Goal: Information Seeking & Learning: Learn about a topic

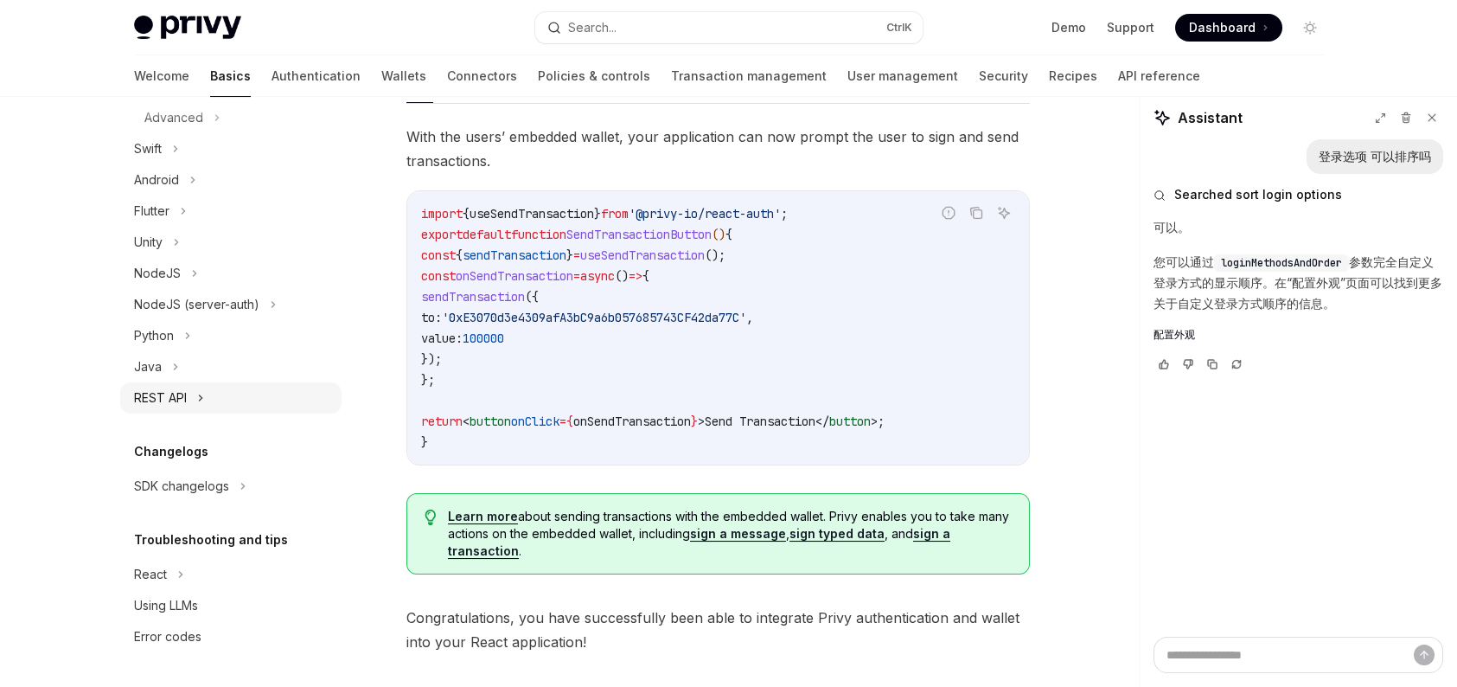
scroll to position [1361, 0]
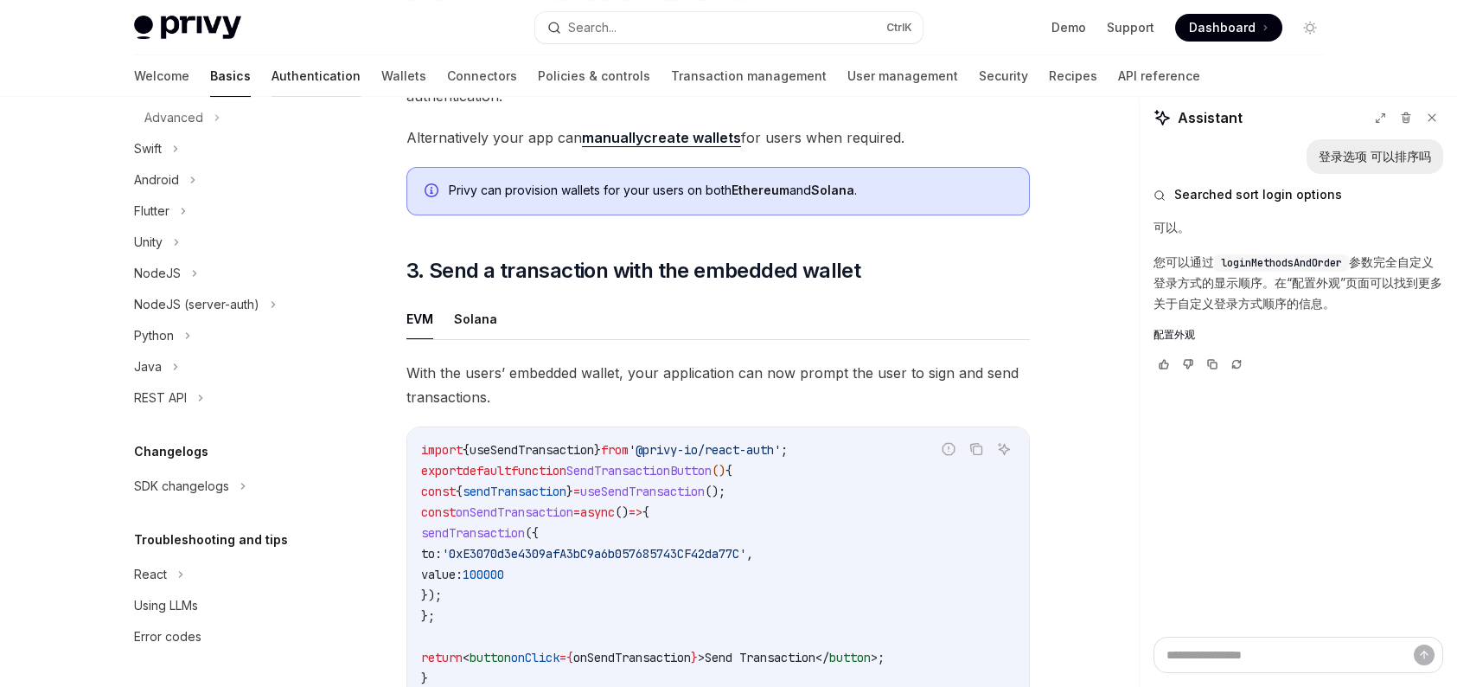
click at [272, 78] on link "Authentication" at bounding box center [316, 76] width 89 height 42
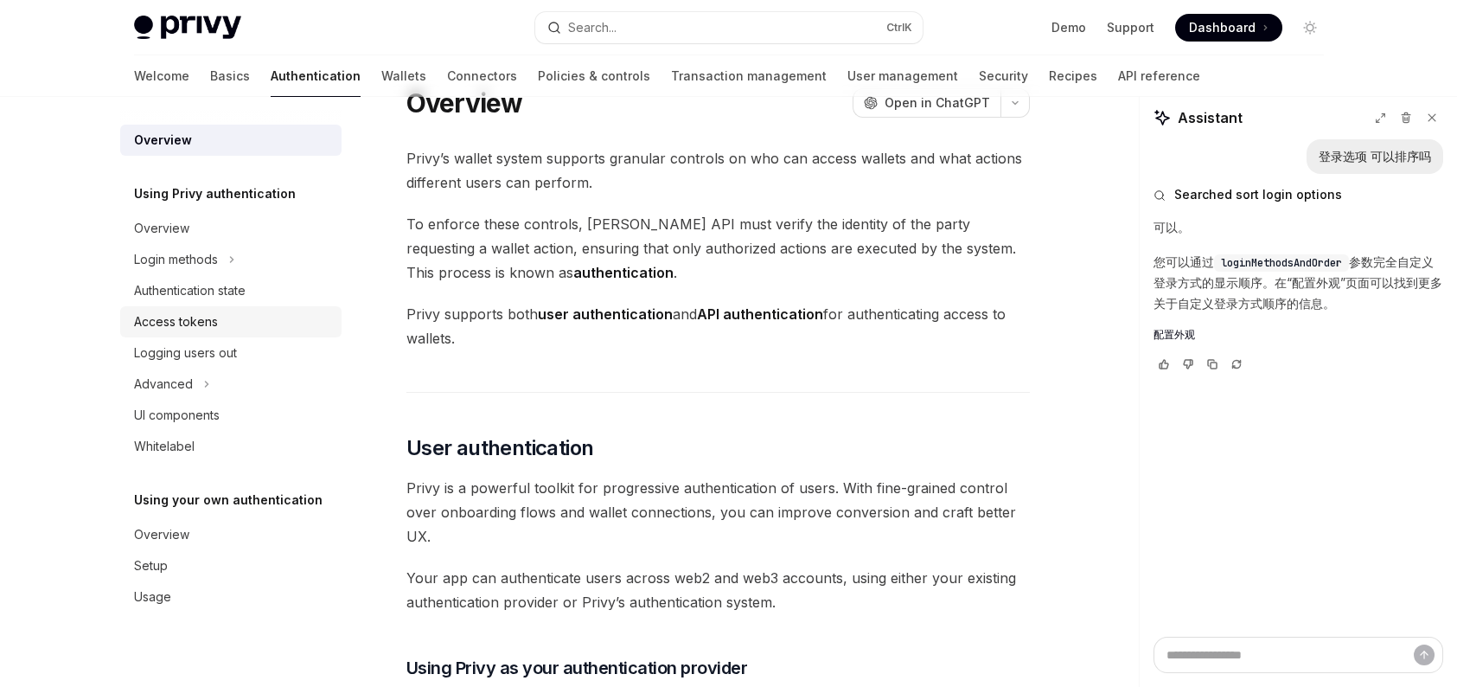
scroll to position [432, 0]
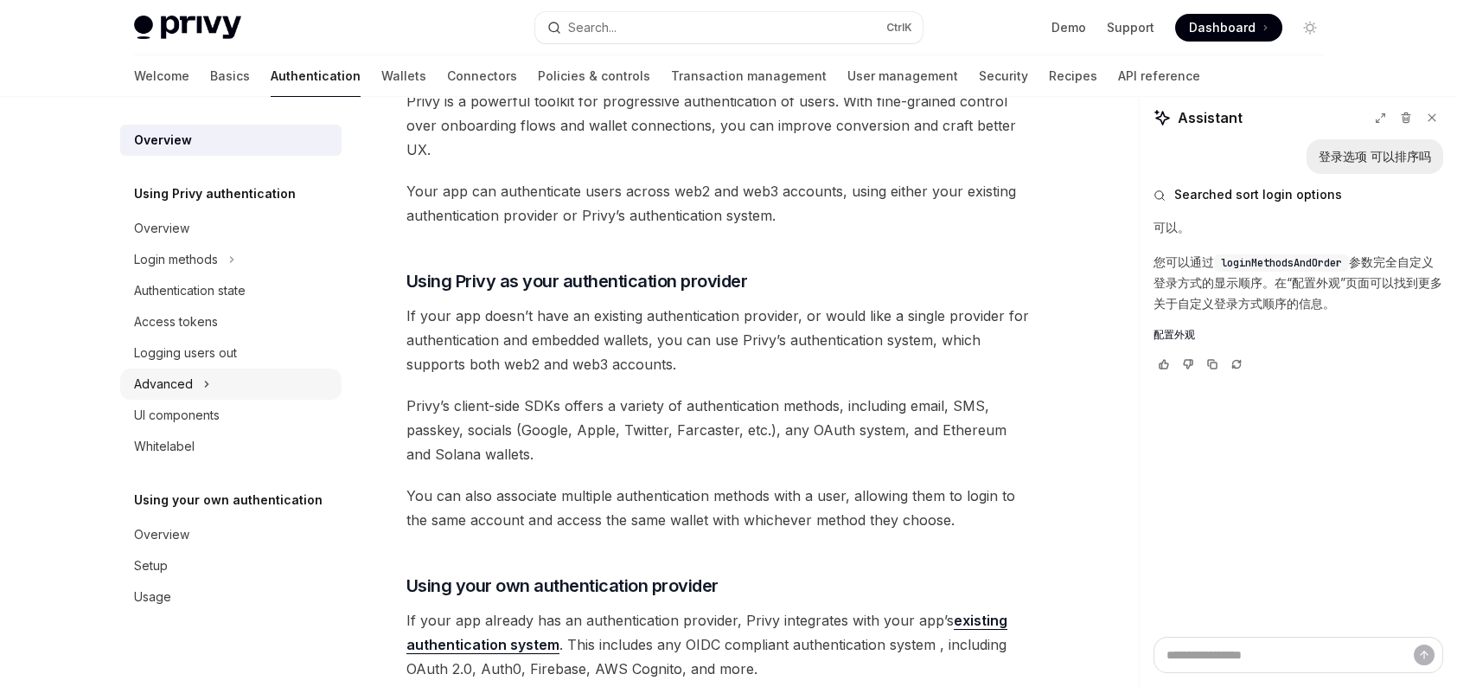
click at [206, 382] on icon at bounding box center [206, 383] width 3 height 5
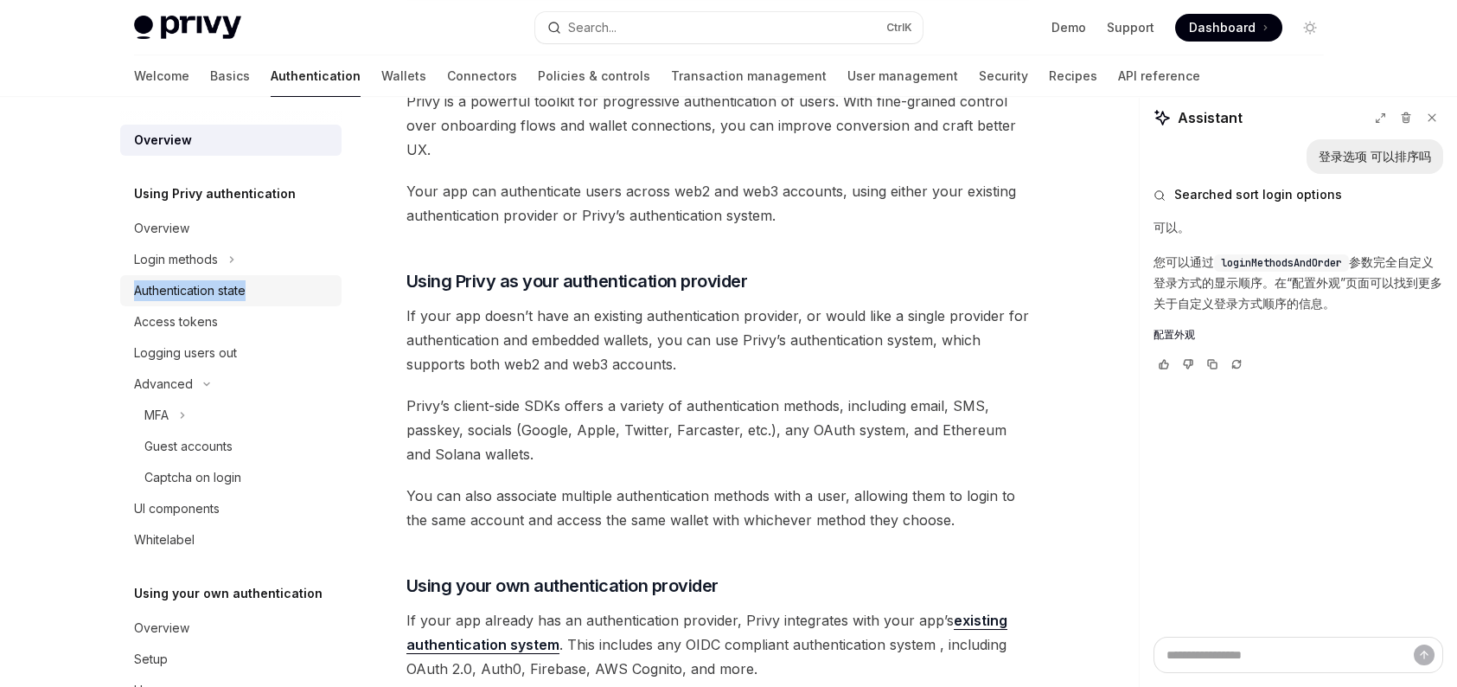
drag, startPoint x: 239, startPoint y: 262, endPoint x: 253, endPoint y: 293, distance: 34.4
click at [253, 293] on ul "Overview Login methods Authentication state Access tokens Logging users out Adv…" at bounding box center [230, 384] width 221 height 343
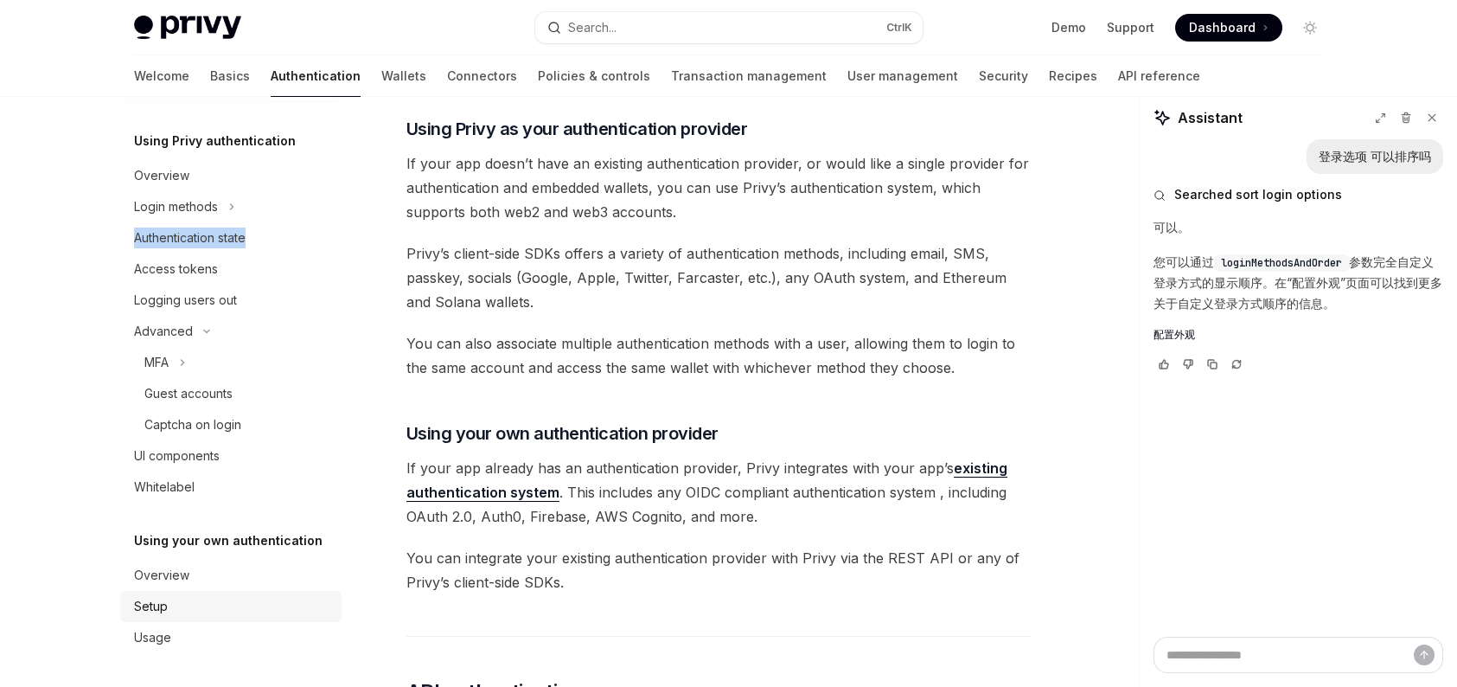
scroll to position [605, 0]
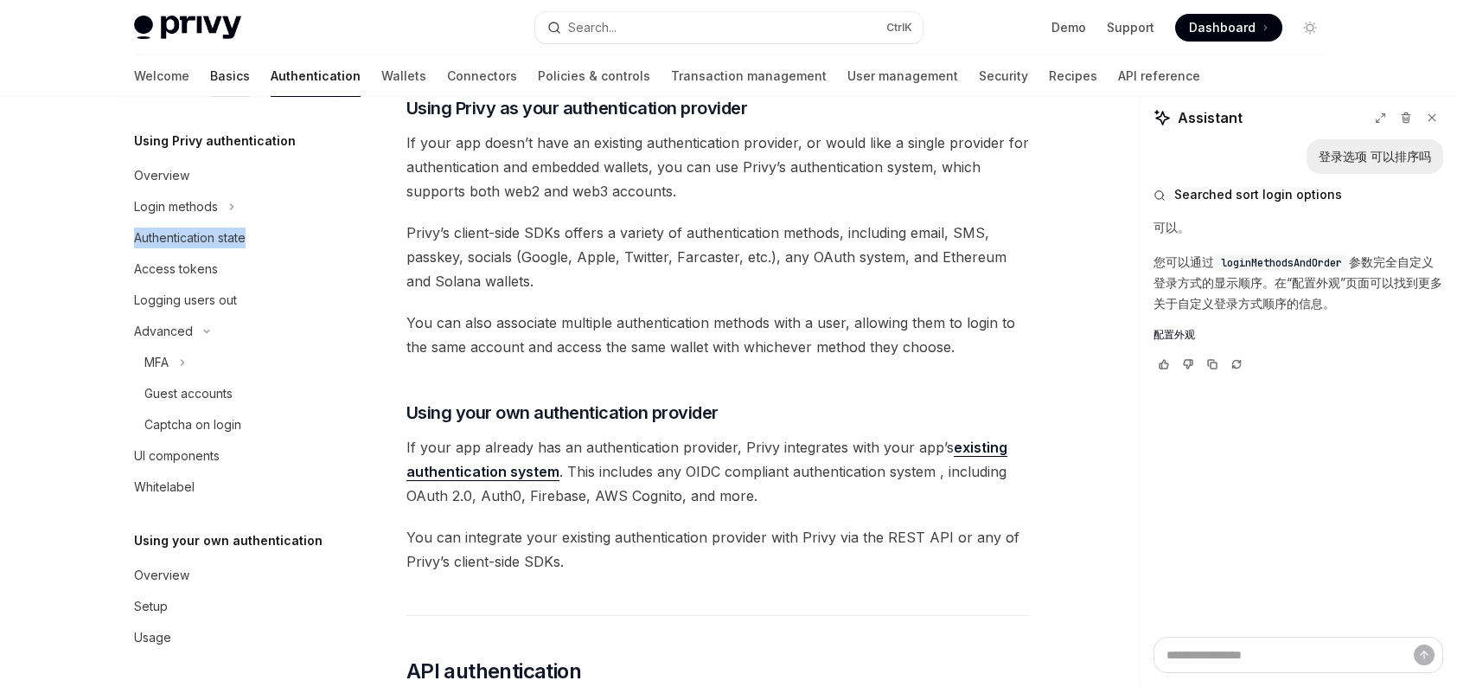
click at [210, 80] on link "Basics" at bounding box center [230, 76] width 40 height 42
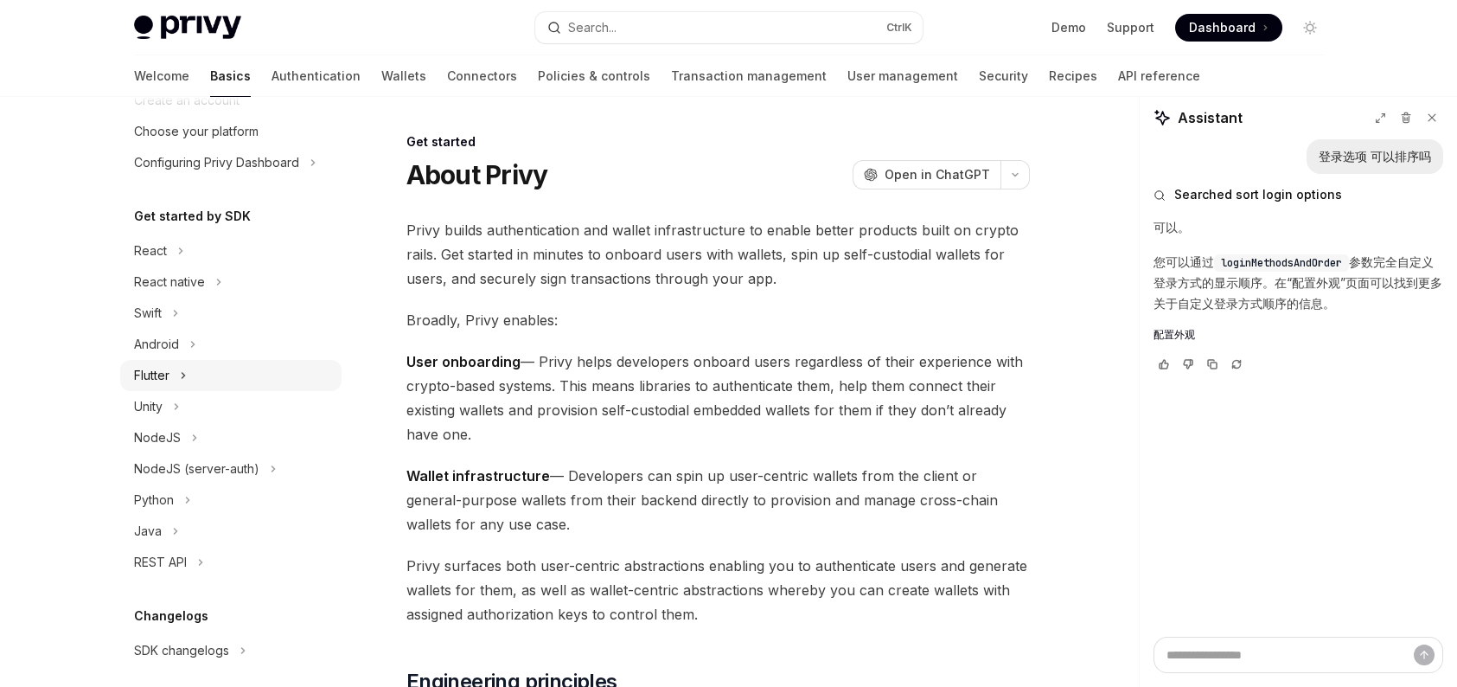
scroll to position [265, 0]
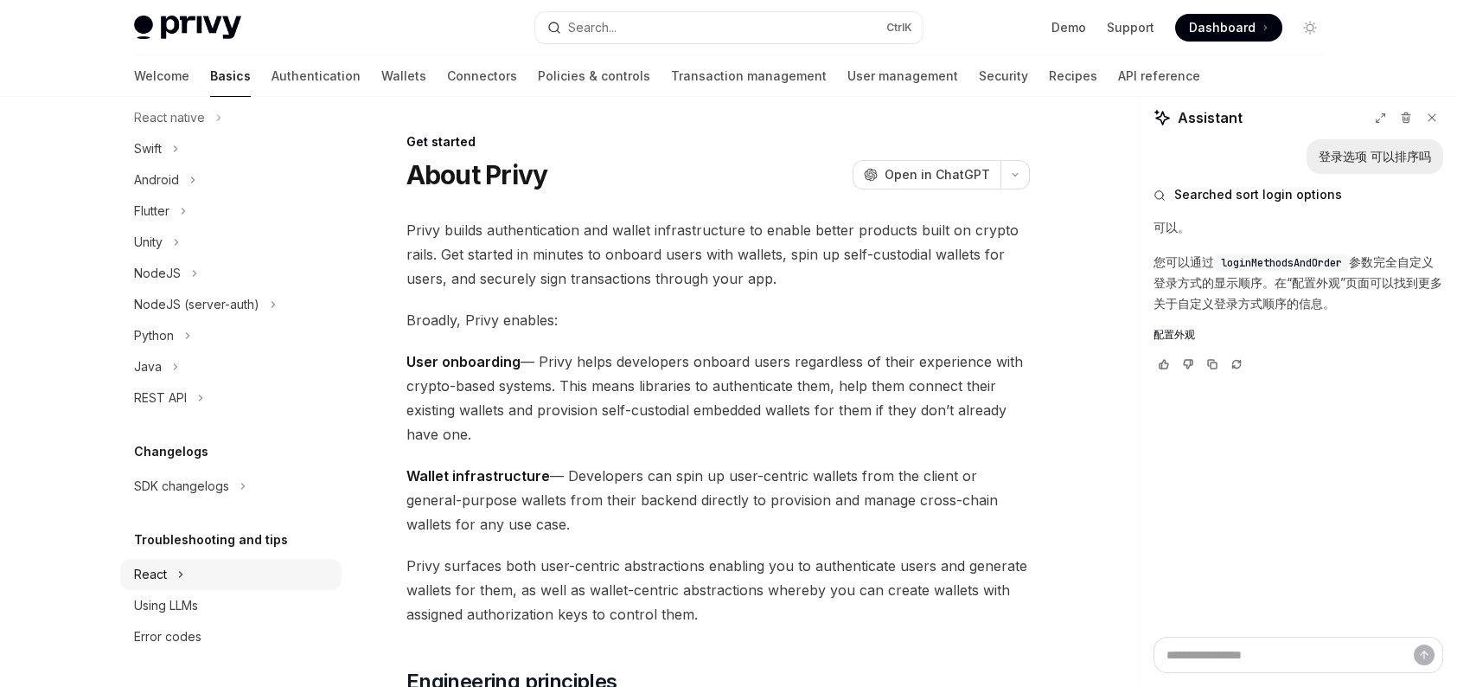
click at [198, 570] on div "React" at bounding box center [230, 574] width 221 height 31
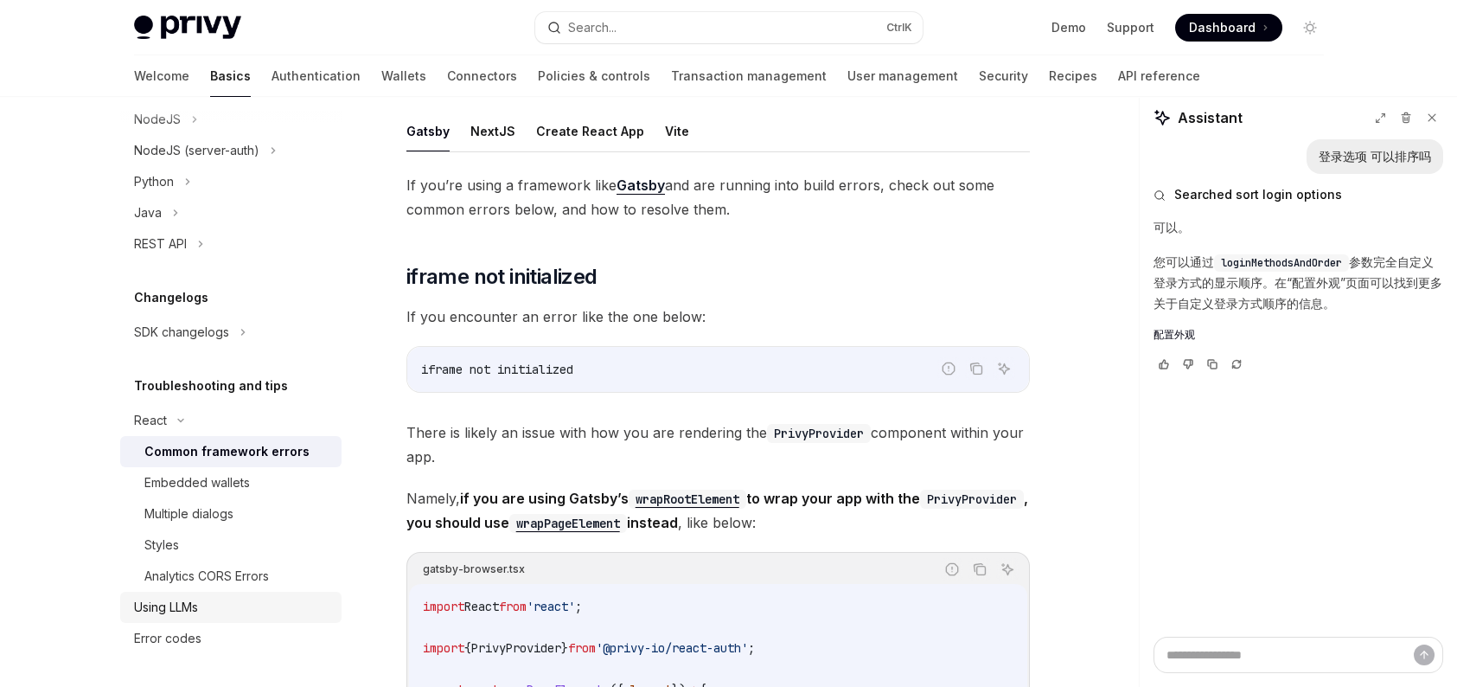
scroll to position [420, 0]
click at [246, 503] on div "Multiple dialogs" at bounding box center [237, 513] width 187 height 21
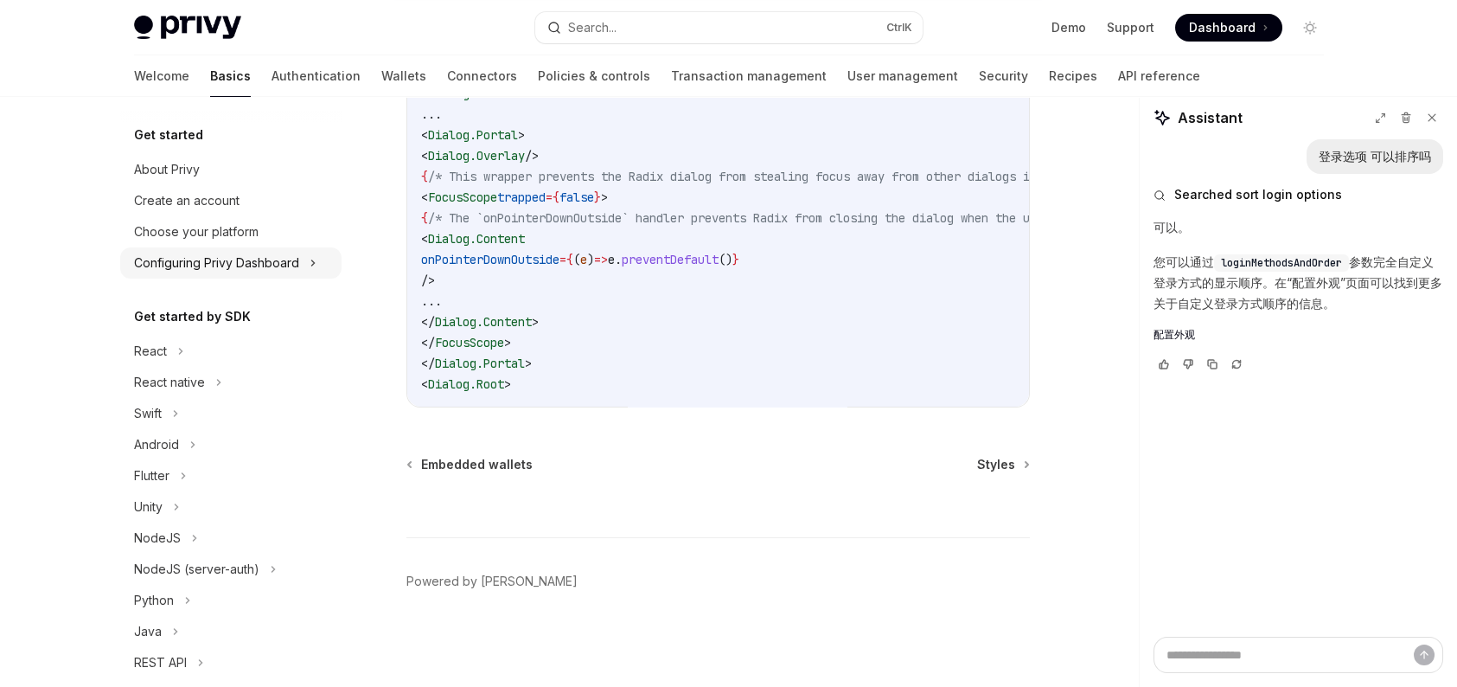
click at [323, 272] on div "Configuring Privy Dashboard" at bounding box center [230, 262] width 221 height 31
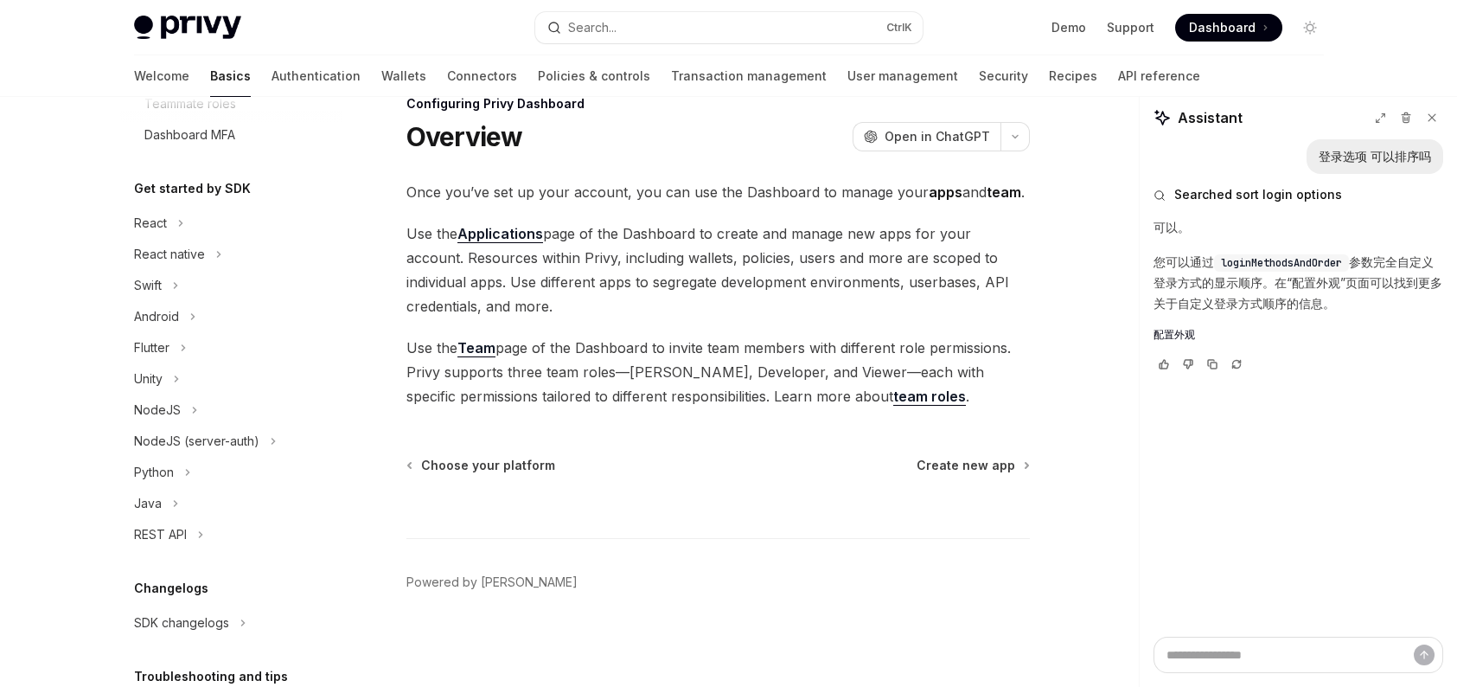
scroll to position [346, 0]
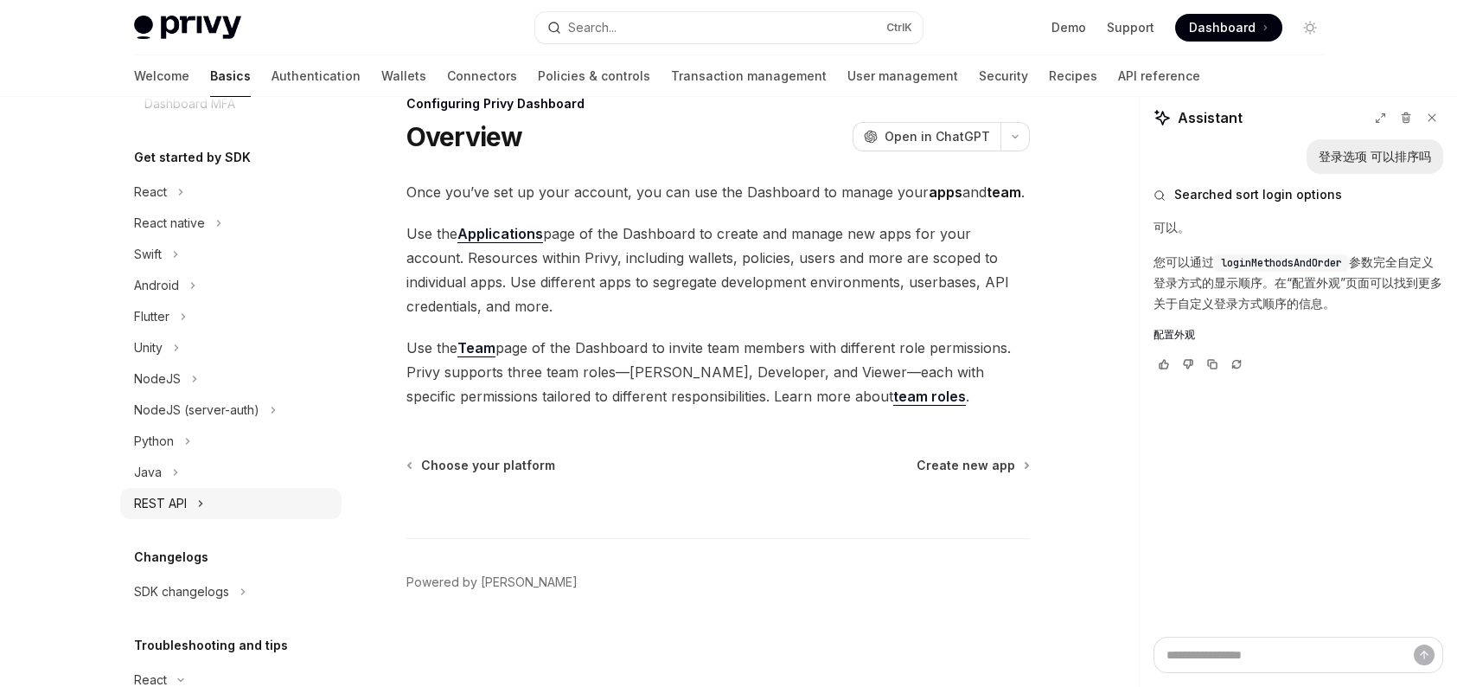
click at [197, 508] on icon at bounding box center [200, 503] width 7 height 21
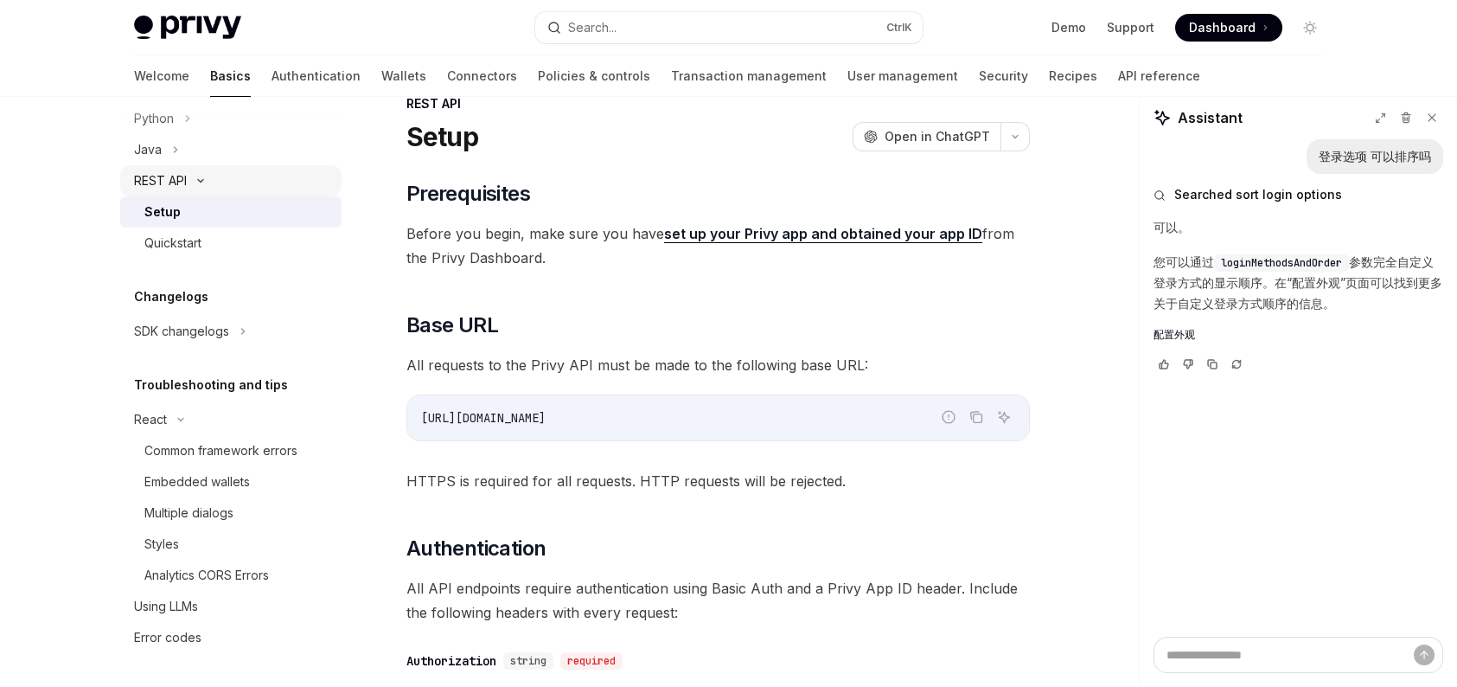
scroll to position [323, 0]
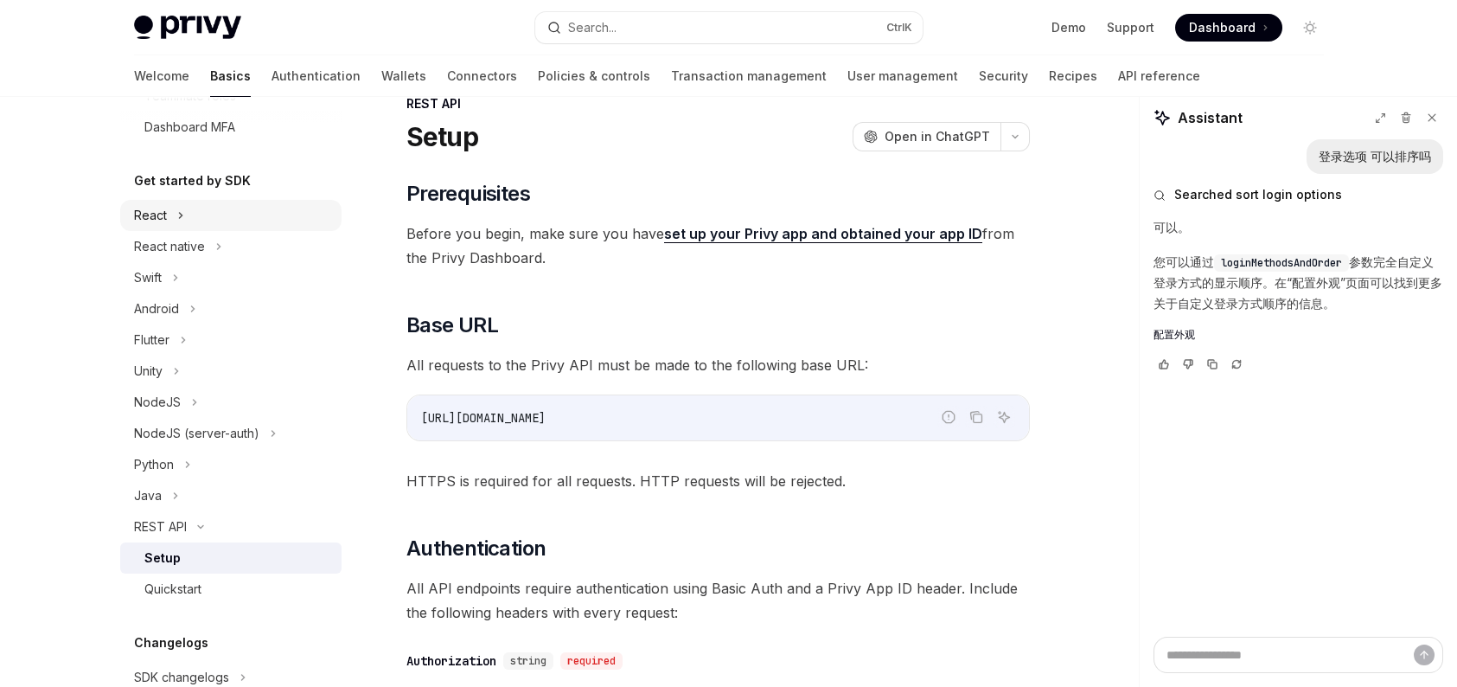
click at [208, 221] on div "React" at bounding box center [230, 215] width 221 height 31
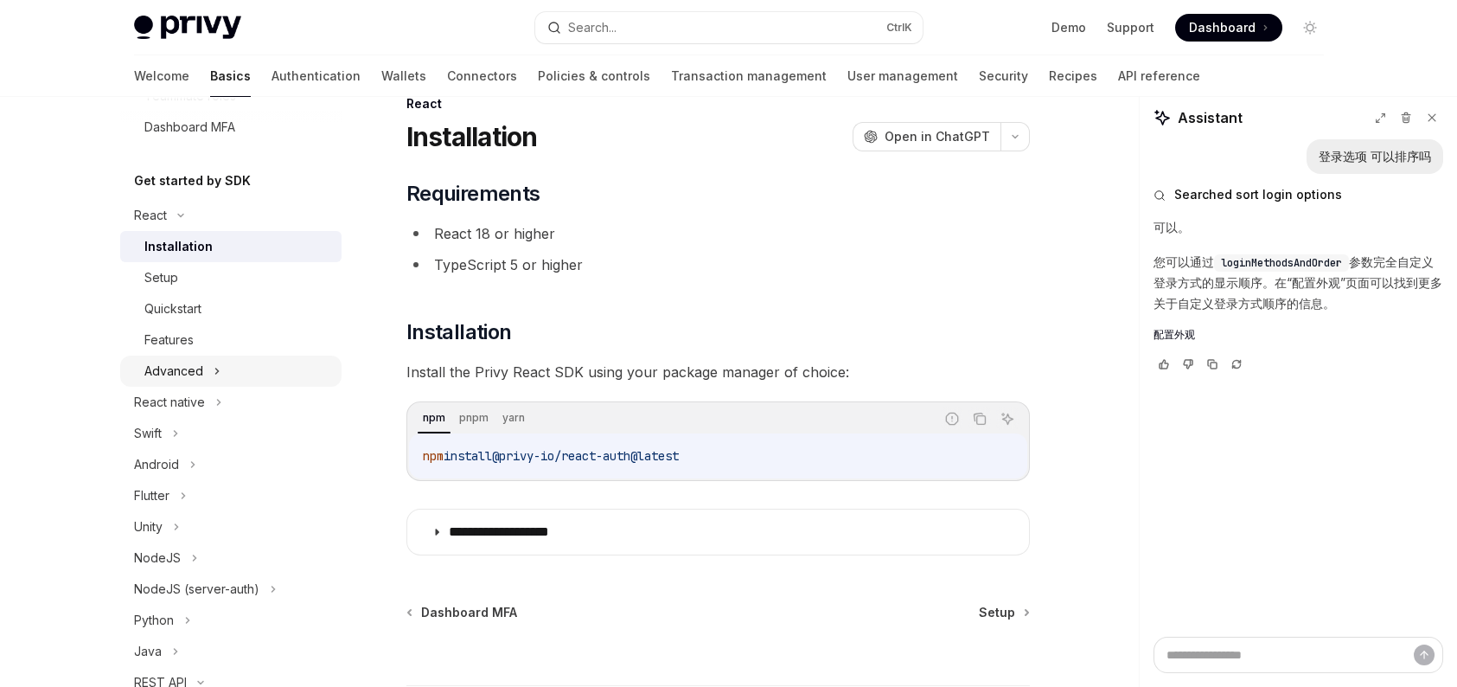
click at [227, 379] on div "Advanced" at bounding box center [230, 370] width 221 height 31
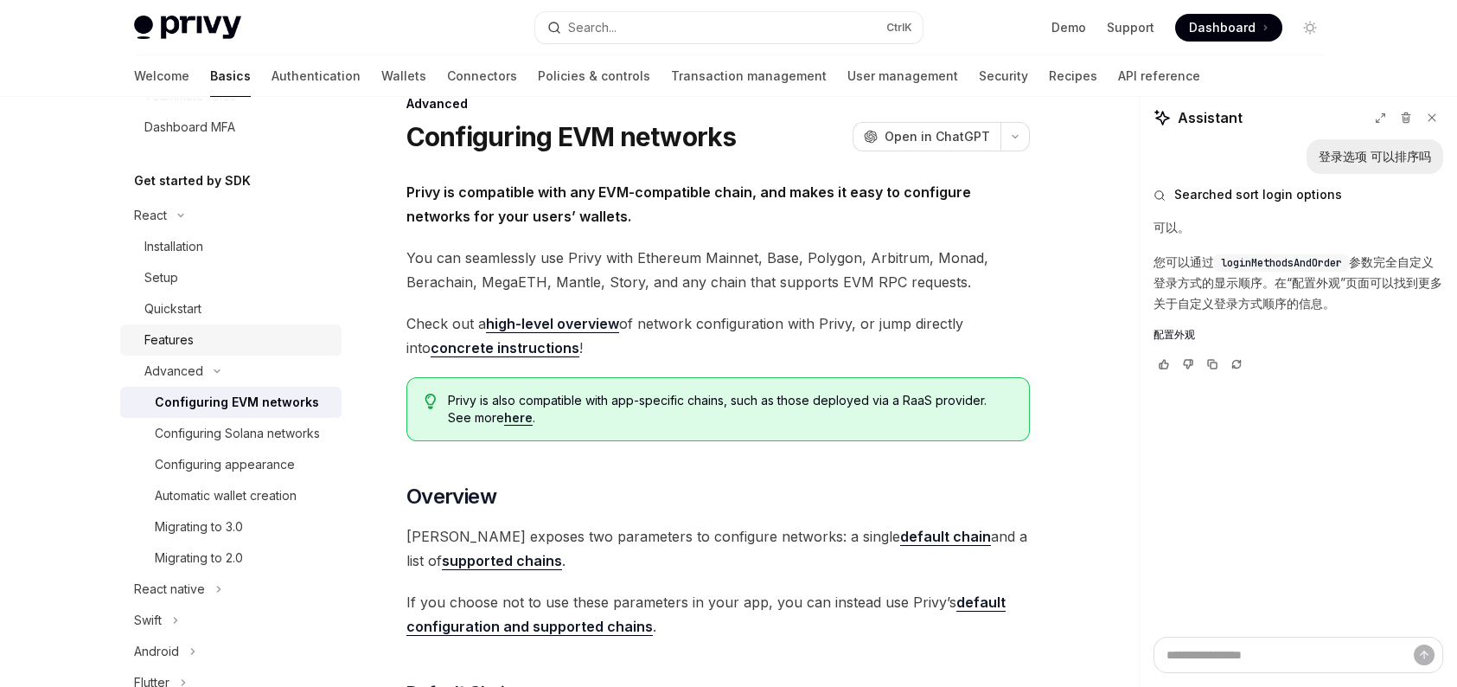
click at [212, 324] on link "Features" at bounding box center [230, 339] width 221 height 31
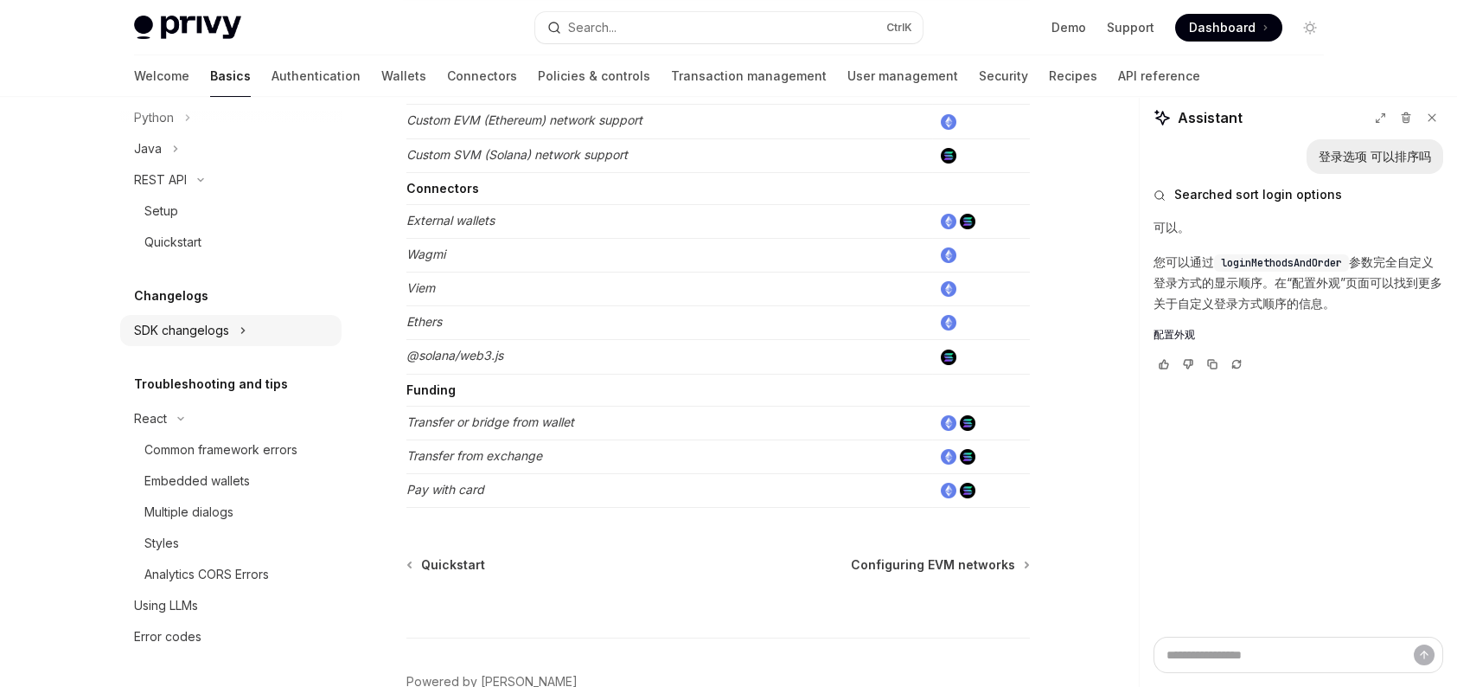
scroll to position [1167, 0]
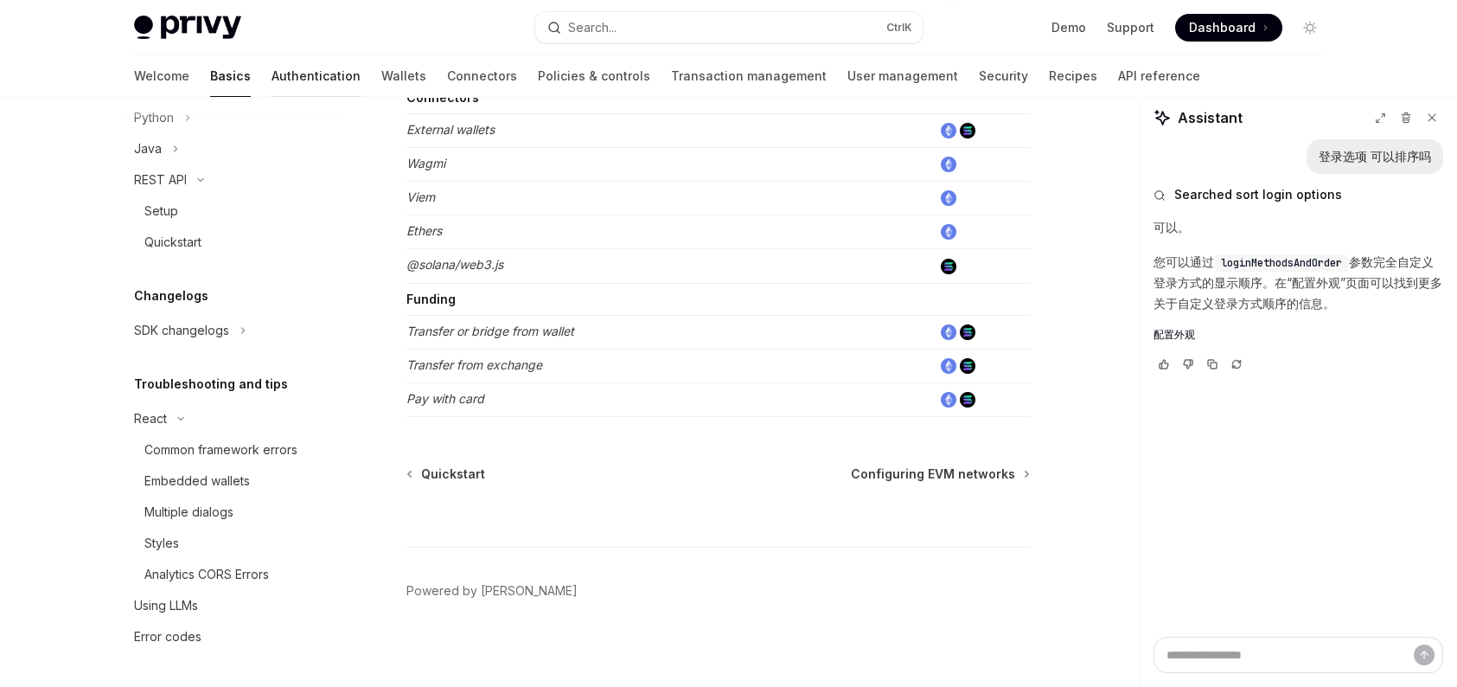
click at [272, 86] on link "Authentication" at bounding box center [316, 76] width 89 height 42
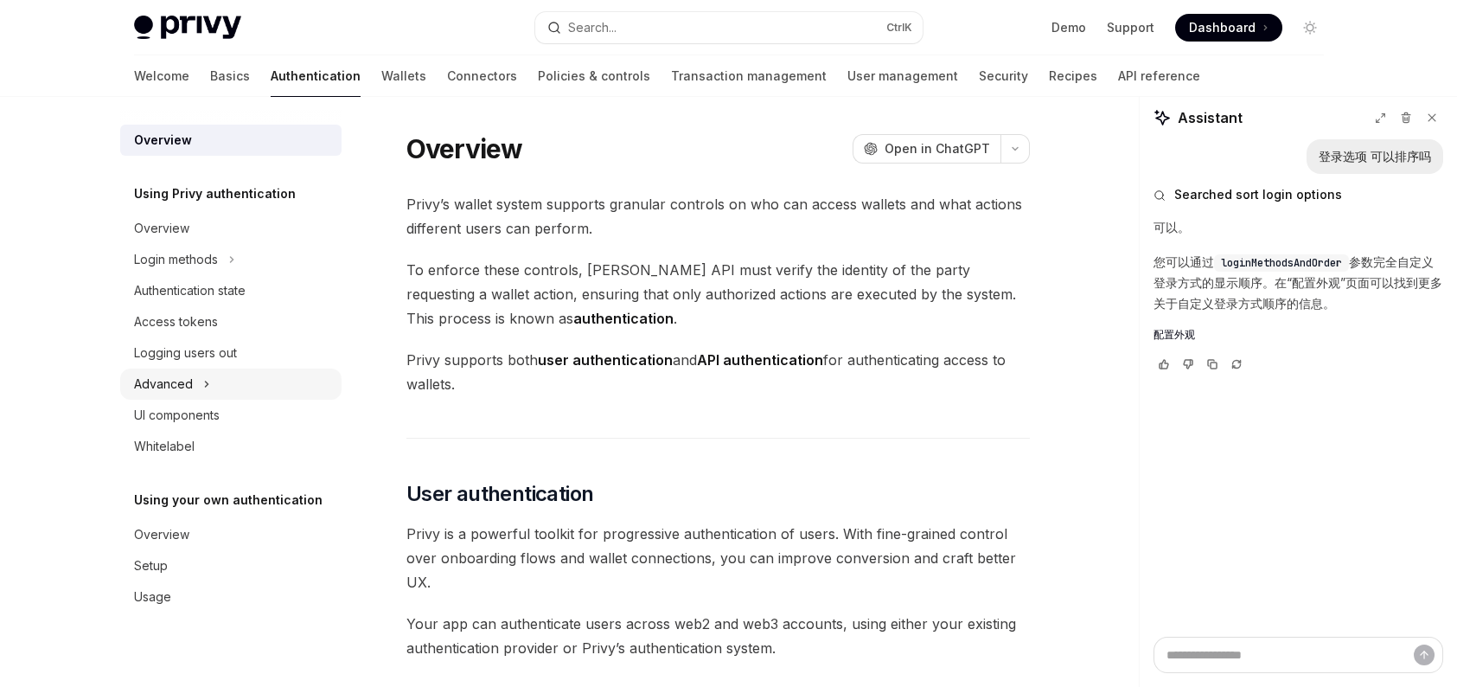
click at [217, 378] on div "Advanced" at bounding box center [230, 383] width 221 height 31
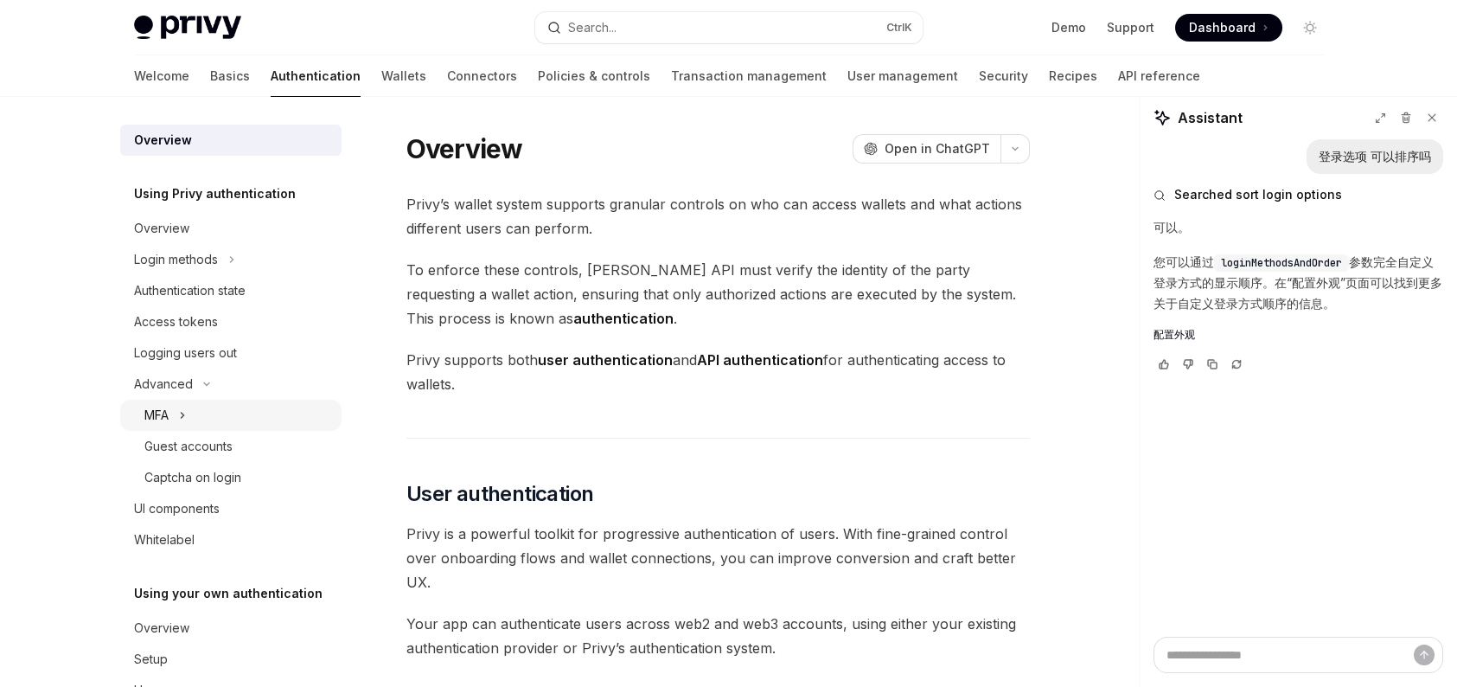
click at [206, 412] on div "MFA" at bounding box center [230, 415] width 221 height 31
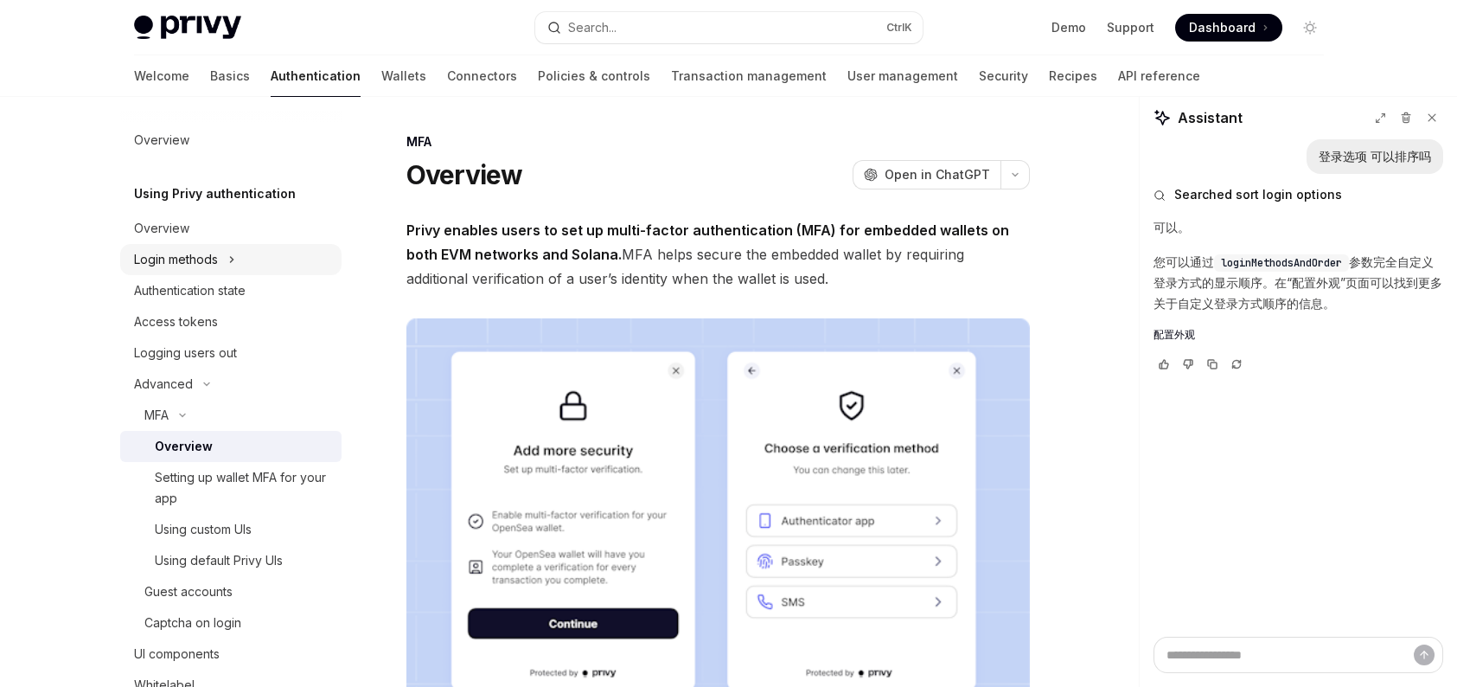
click at [259, 262] on div "Login methods" at bounding box center [230, 259] width 221 height 31
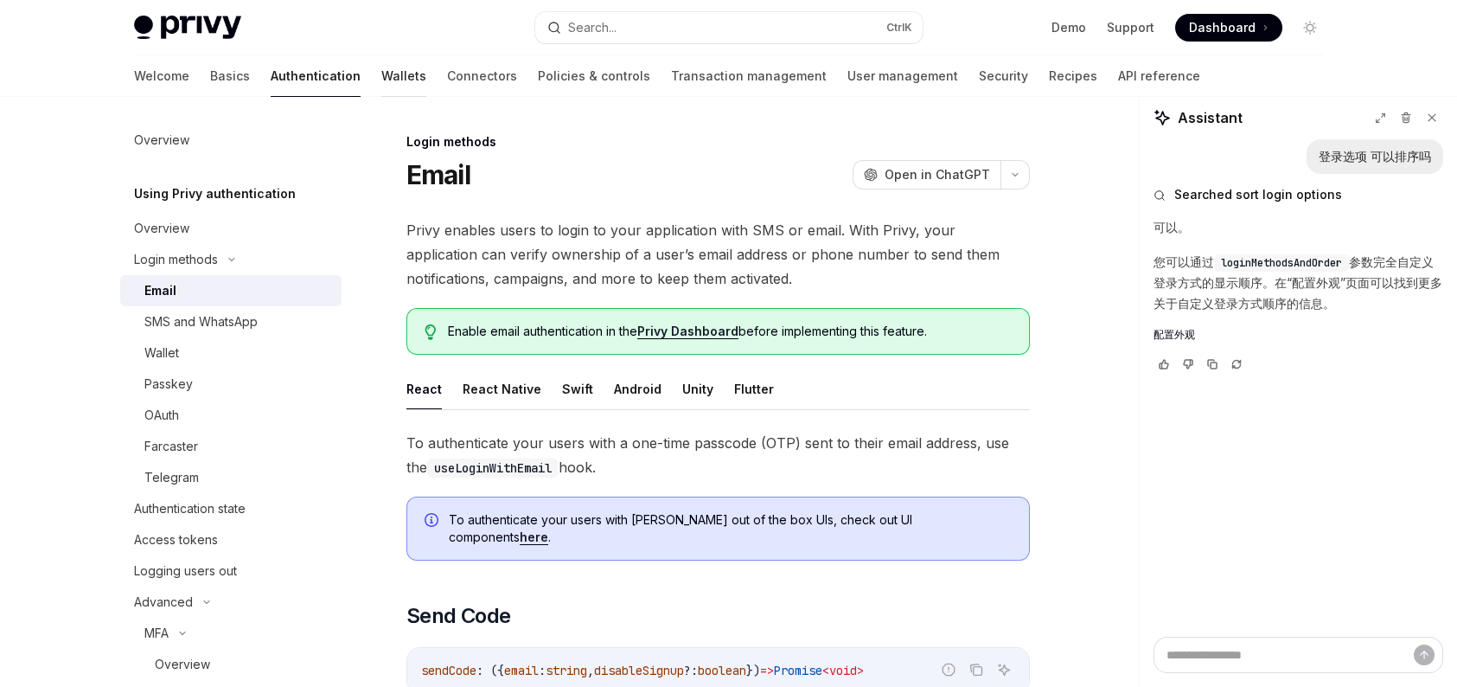
click at [381, 85] on link "Wallets" at bounding box center [403, 76] width 45 height 42
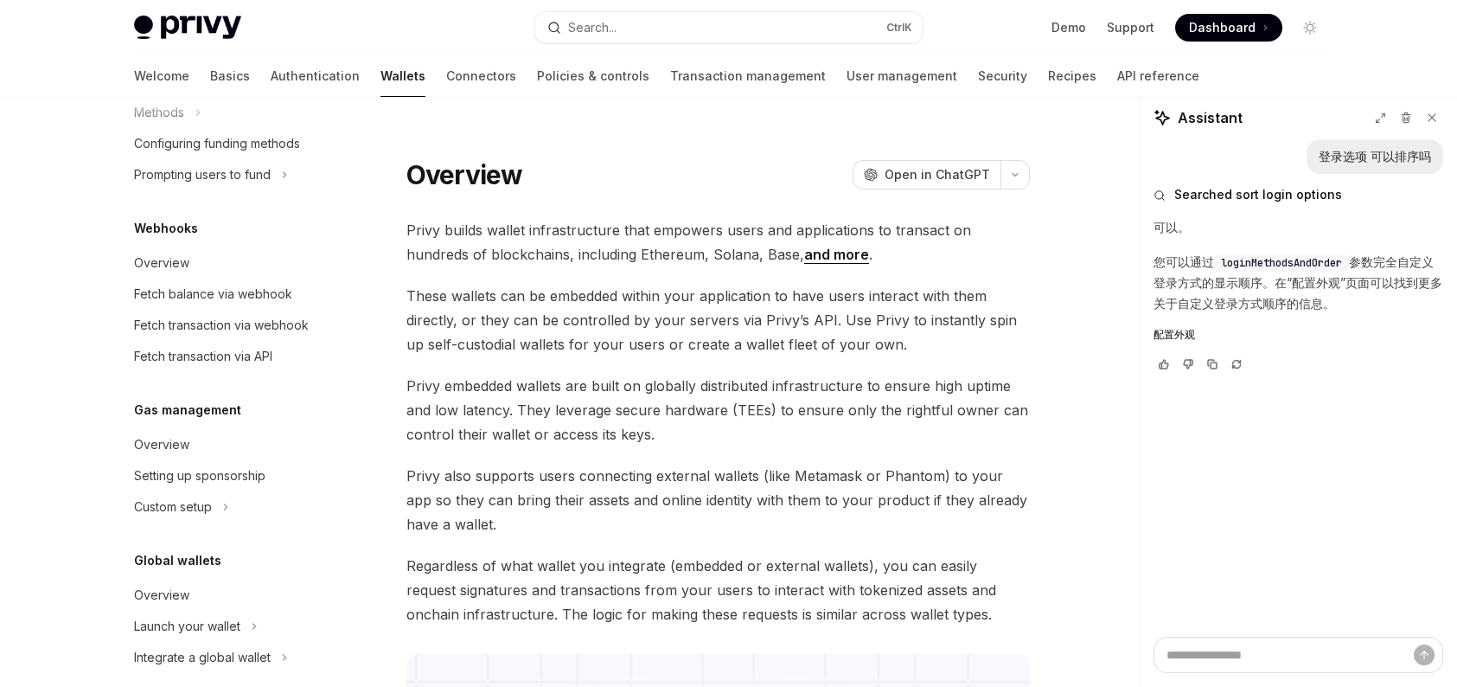
scroll to position [798, 0]
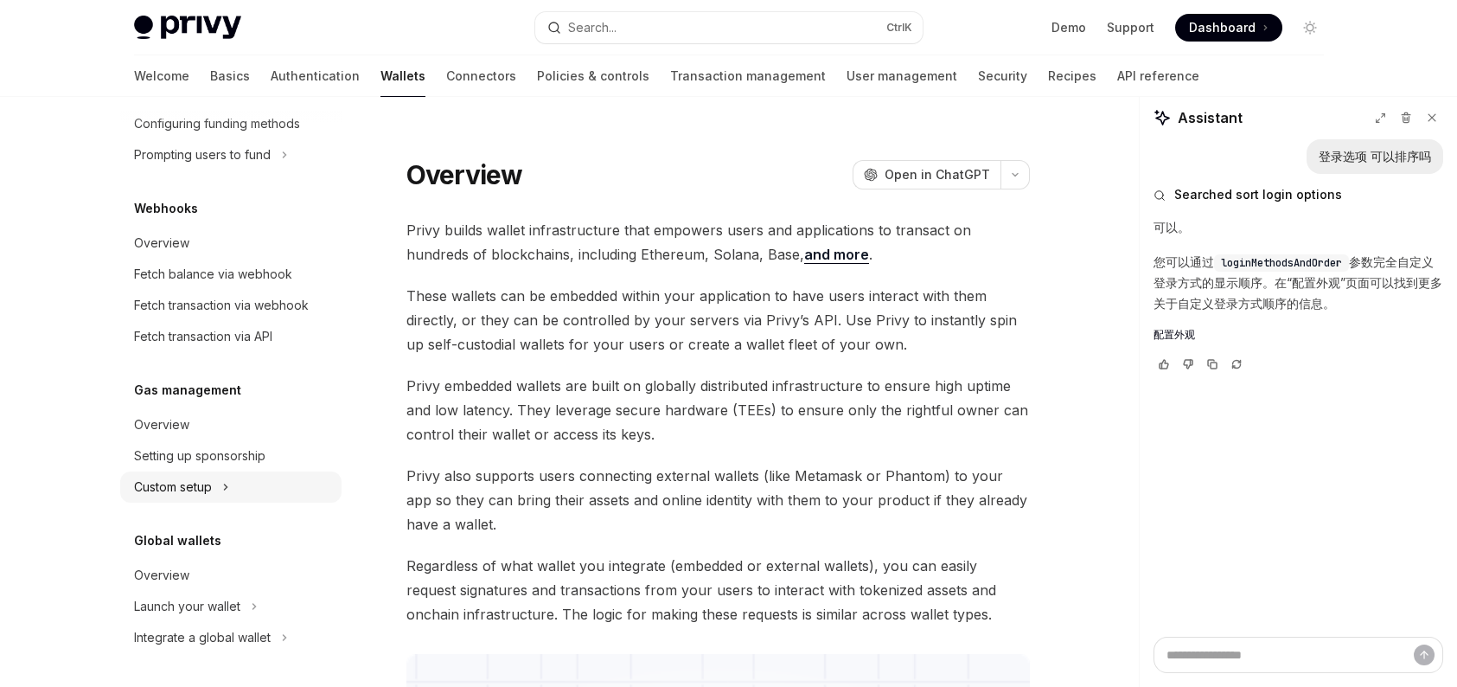
click at [219, 484] on div "Custom setup" at bounding box center [230, 486] width 221 height 31
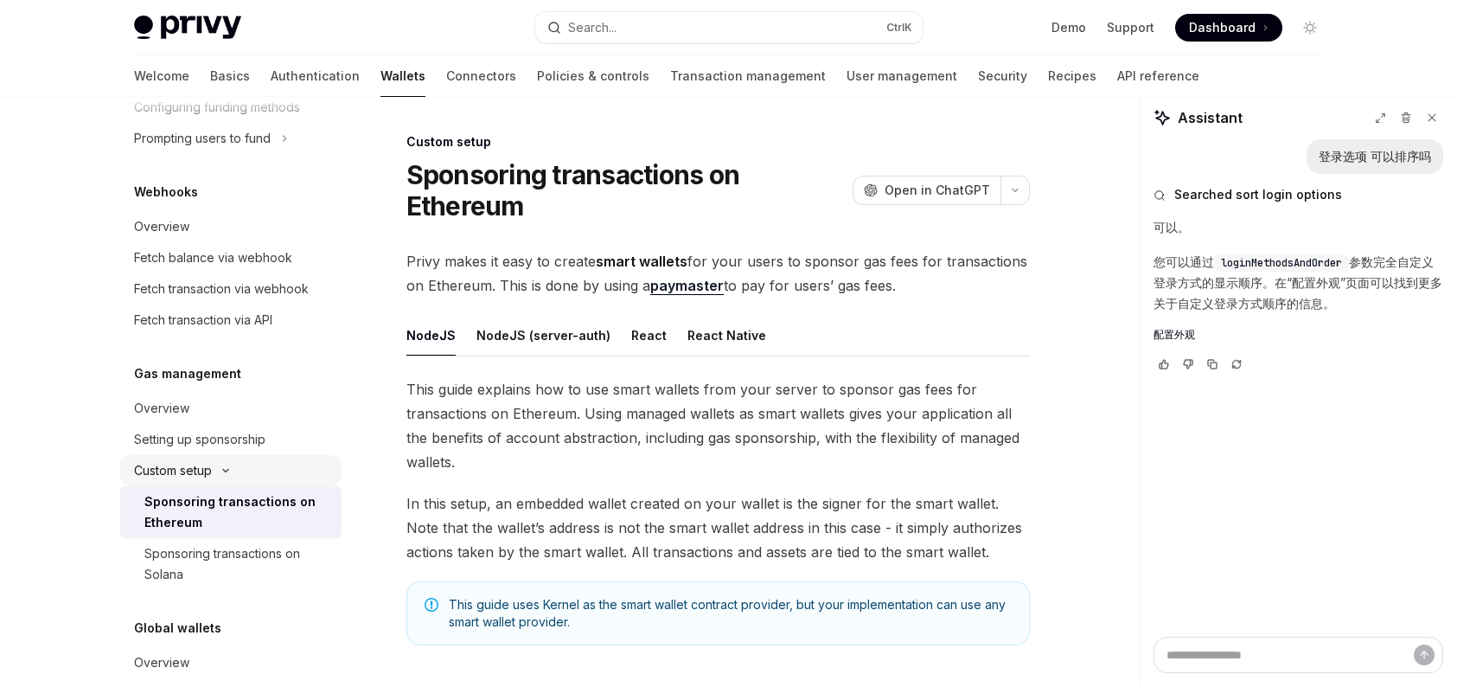
scroll to position [729, 0]
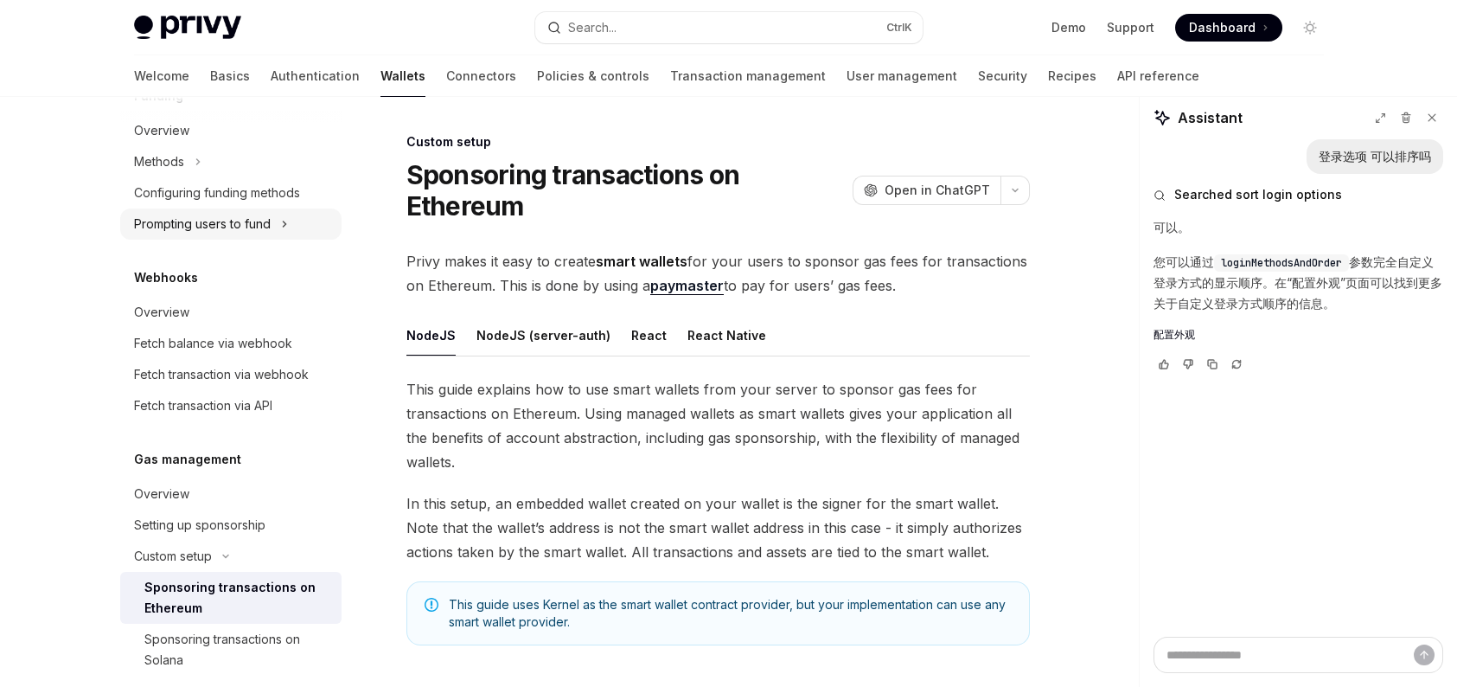
click at [267, 227] on div "Prompting users to fund" at bounding box center [202, 224] width 137 height 21
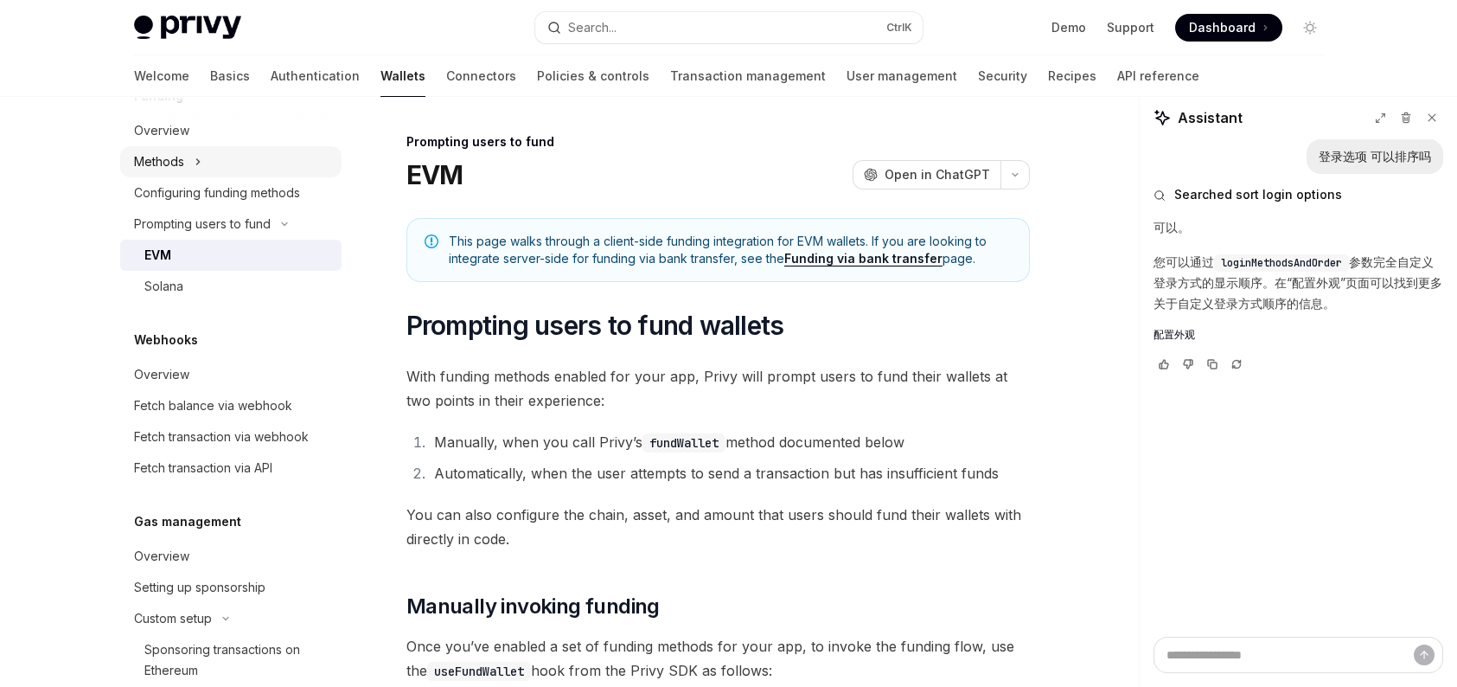
click at [232, 153] on div "Methods" at bounding box center [230, 161] width 221 height 31
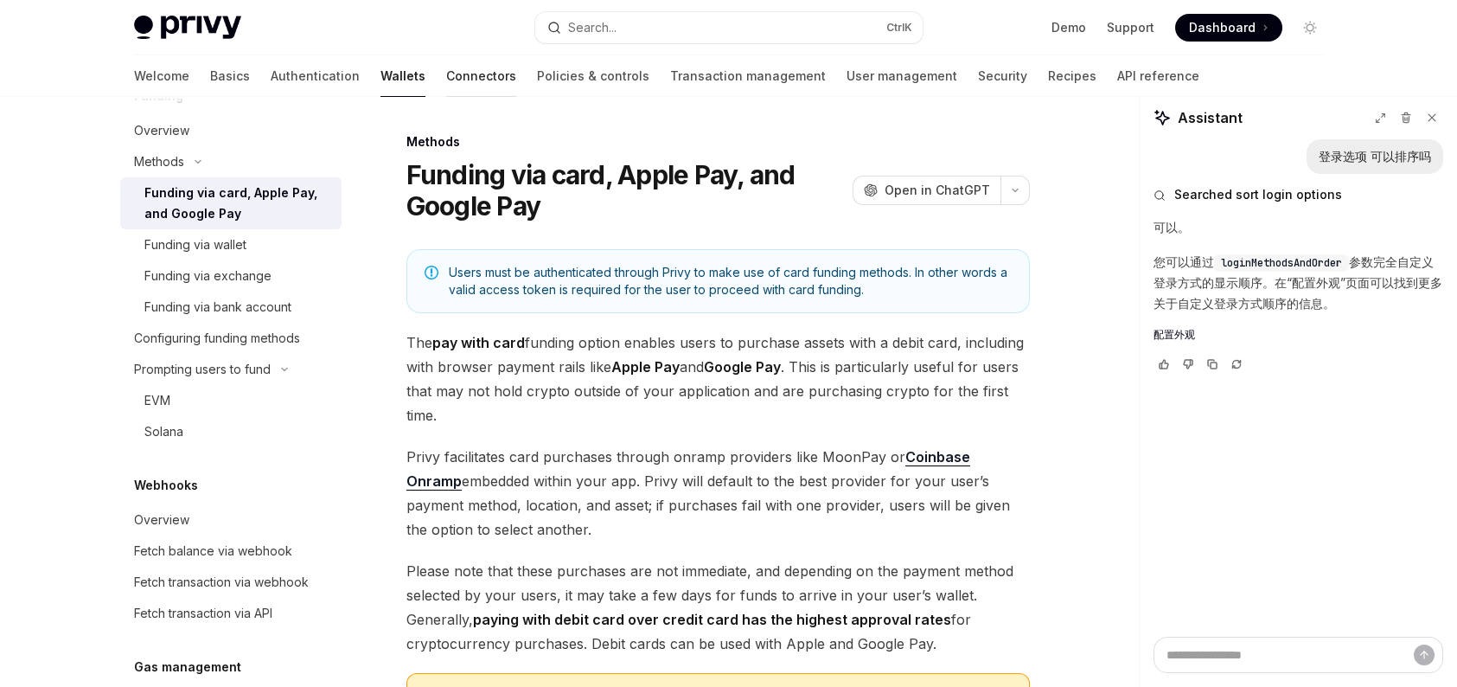
click at [446, 74] on link "Connectors" at bounding box center [481, 76] width 70 height 42
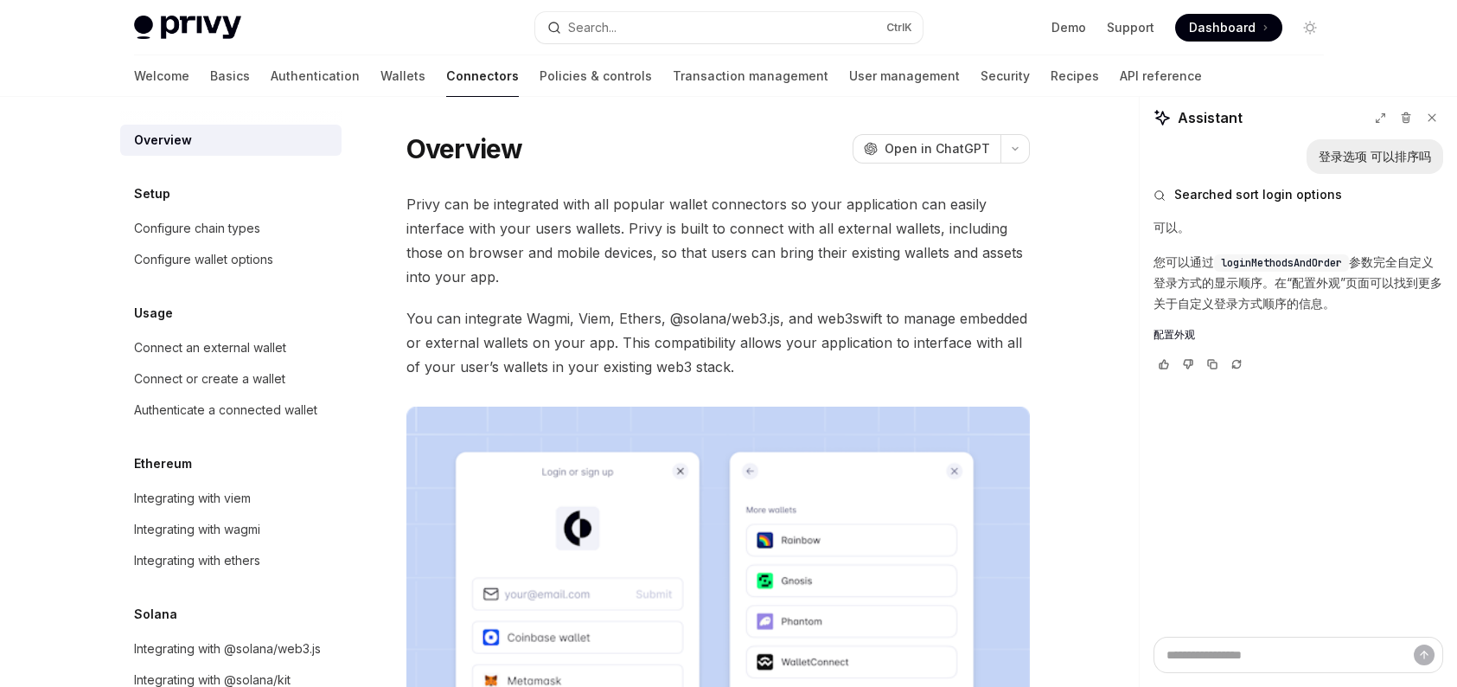
scroll to position [64, 0]
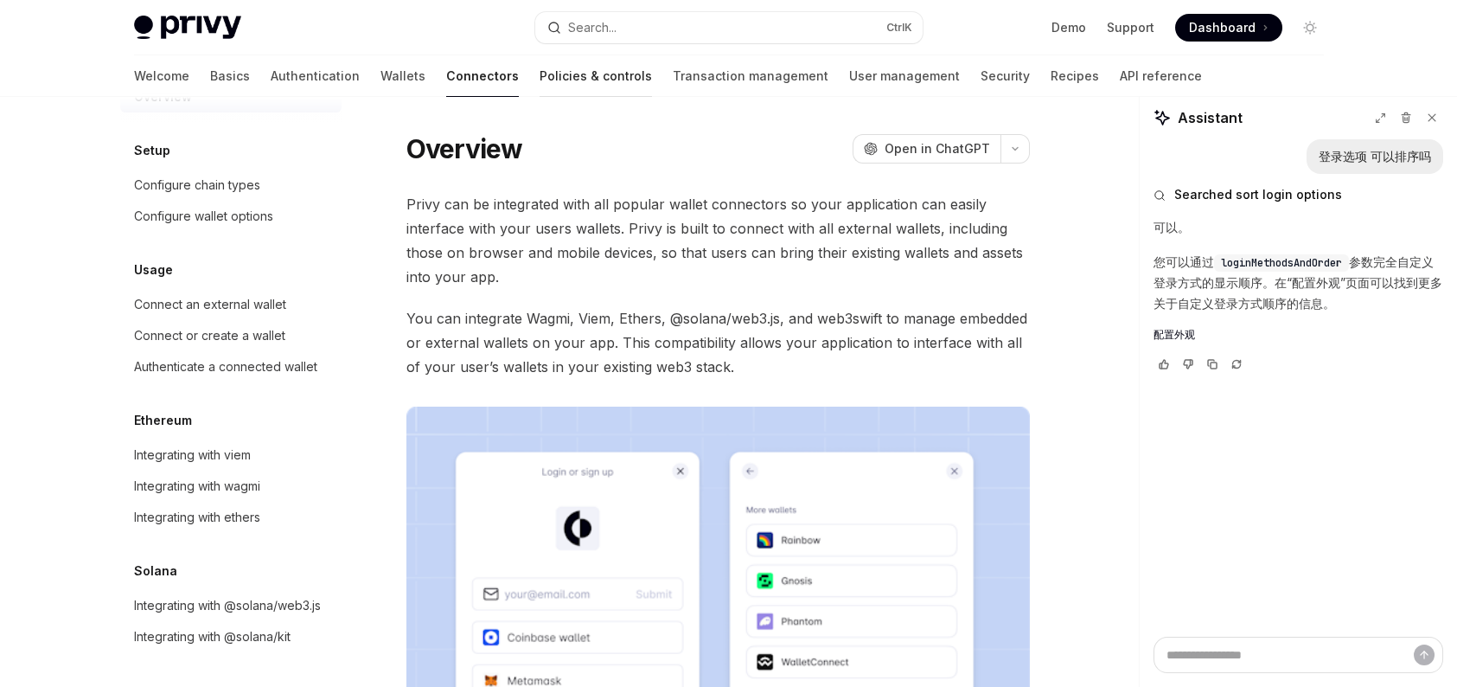
click at [540, 79] on link "Policies & controls" at bounding box center [596, 76] width 112 height 42
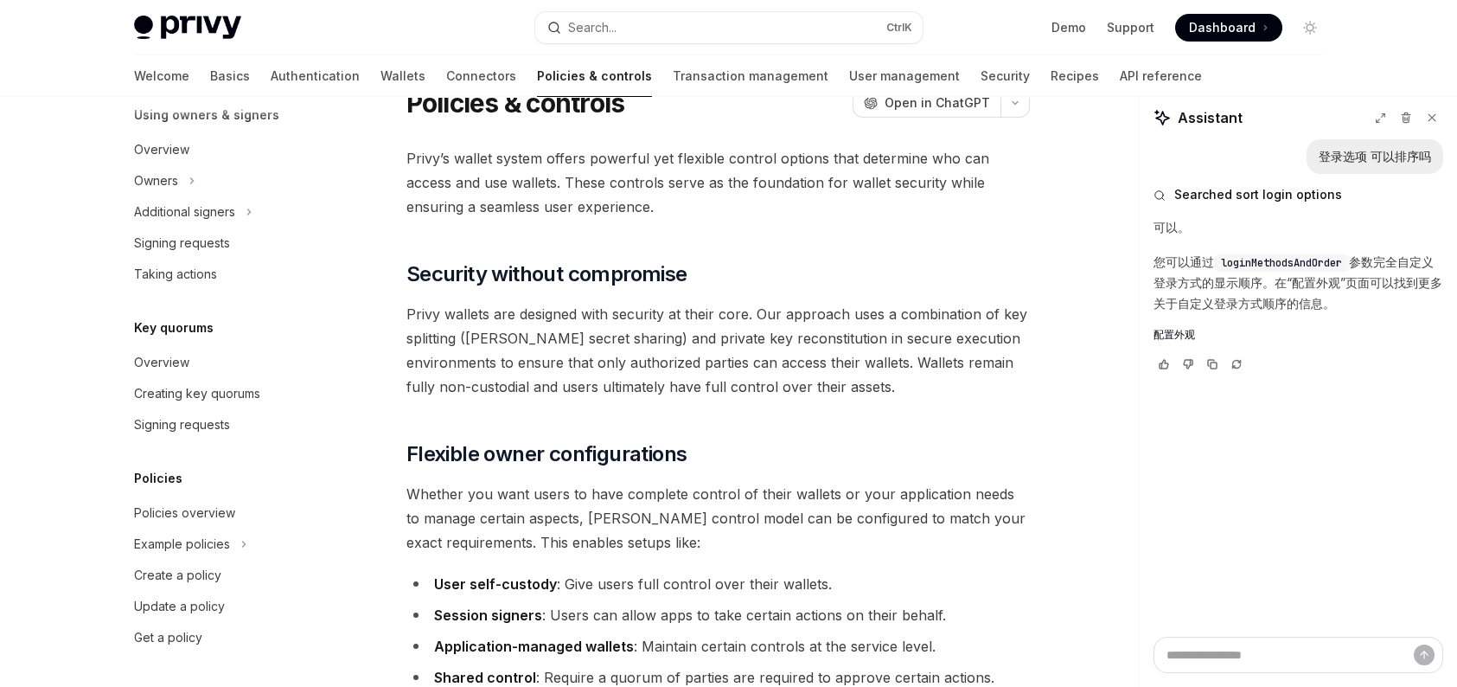
scroll to position [86, 0]
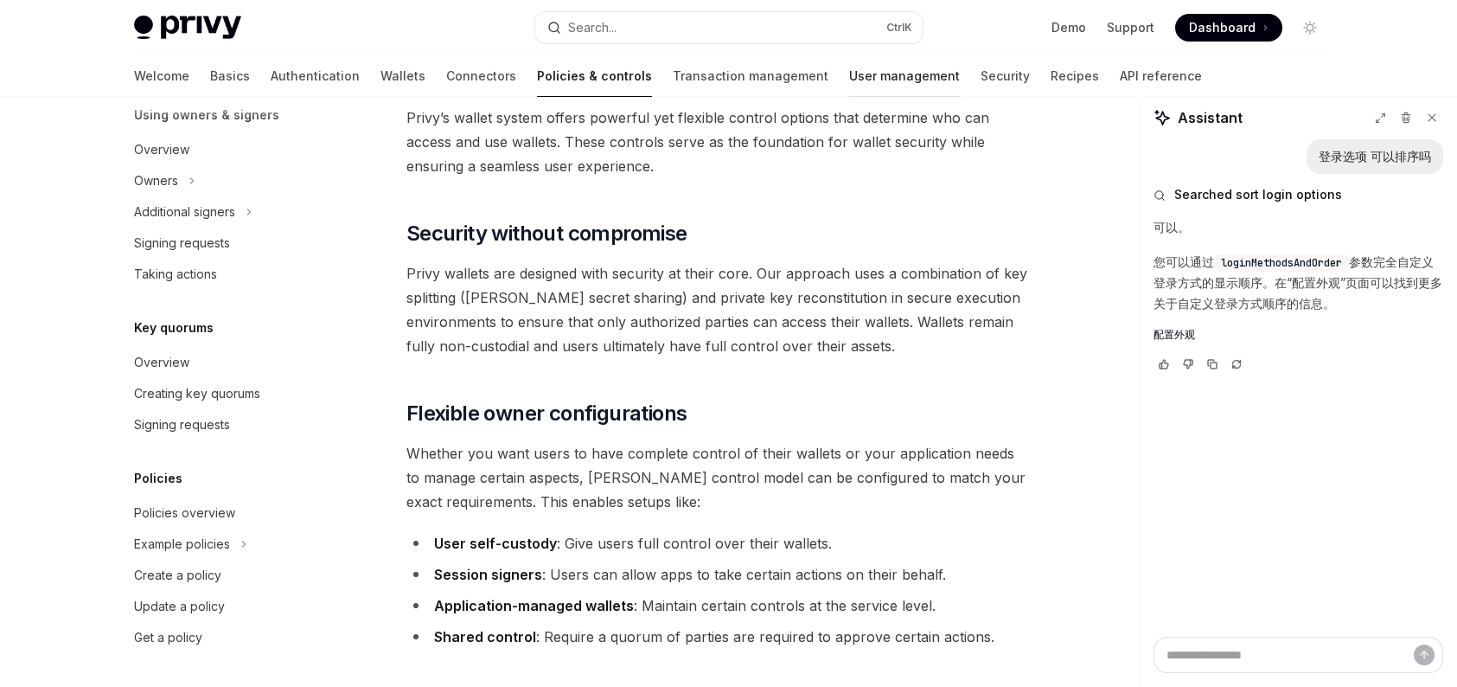
click at [849, 76] on link "User management" at bounding box center [904, 76] width 111 height 42
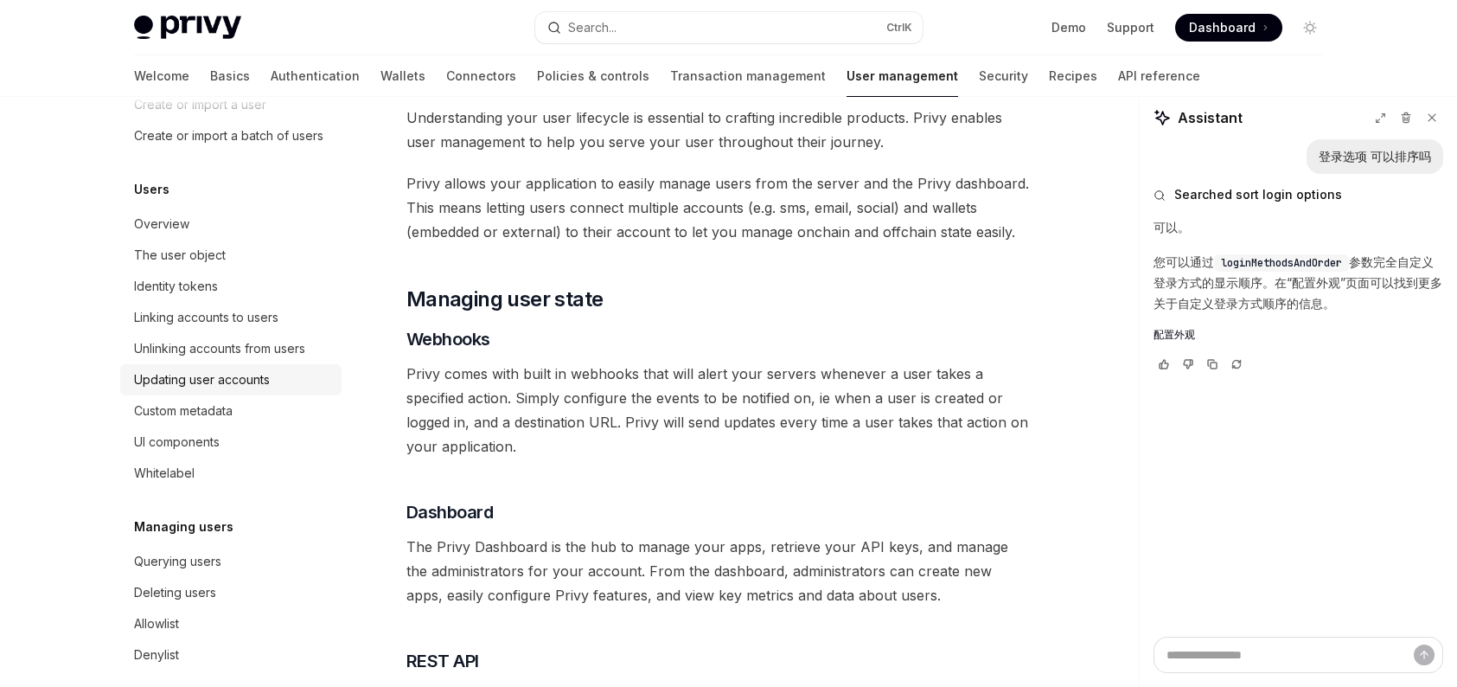
scroll to position [312, 0]
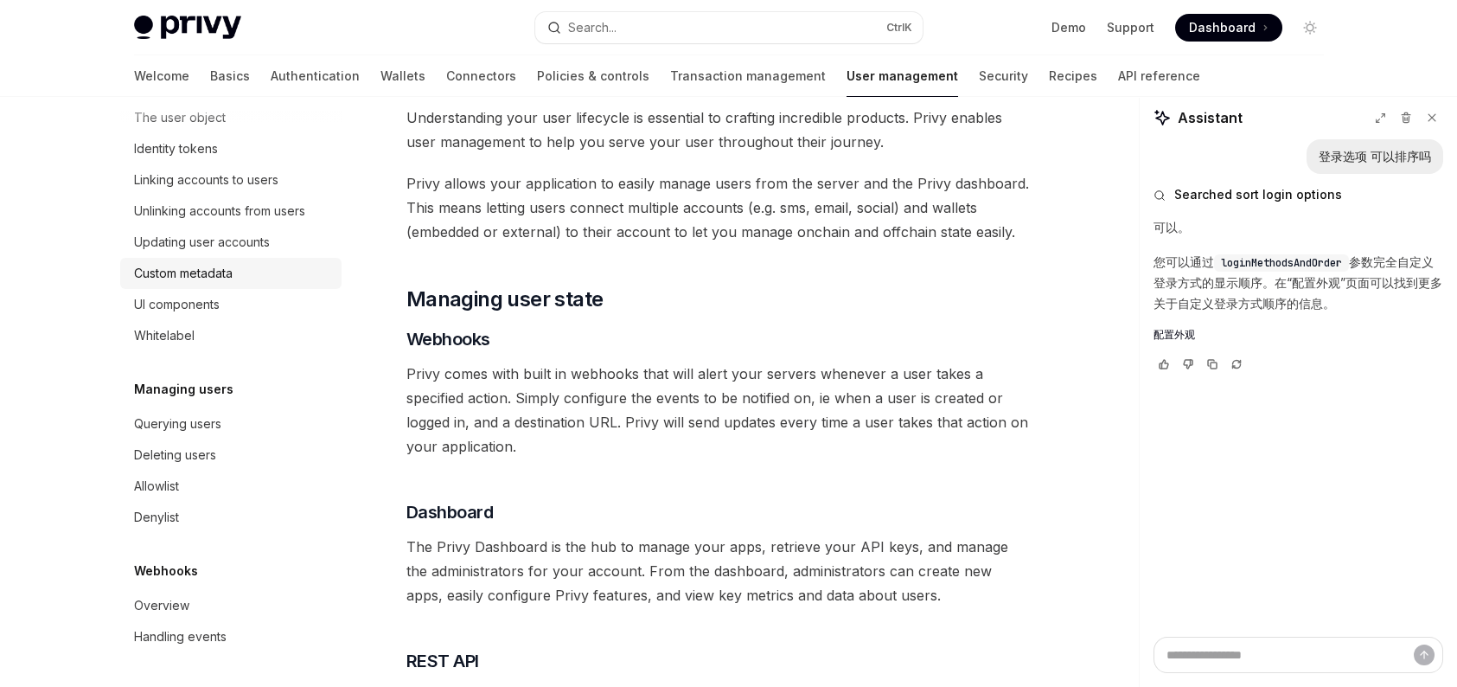
click at [225, 266] on div "Custom metadata" at bounding box center [183, 273] width 99 height 21
type textarea "*"
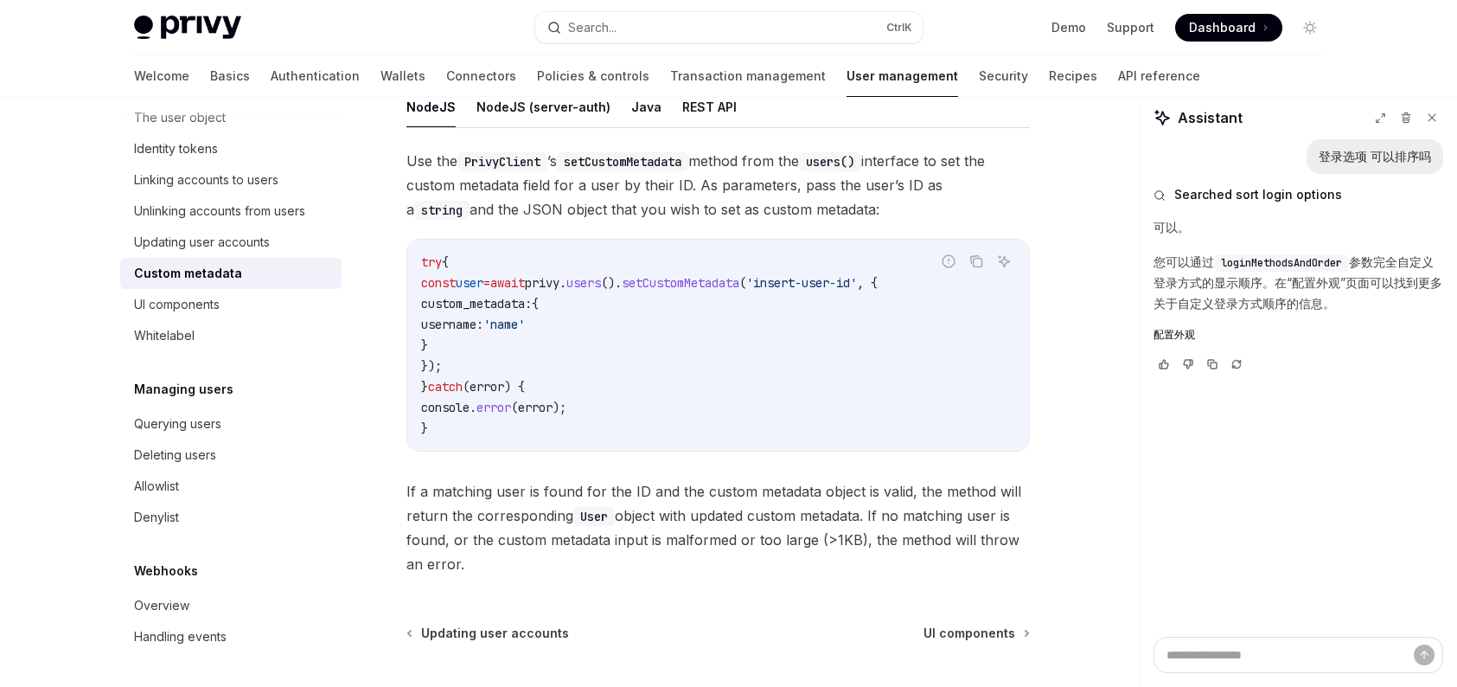
scroll to position [240, 0]
